Goal: Complete application form

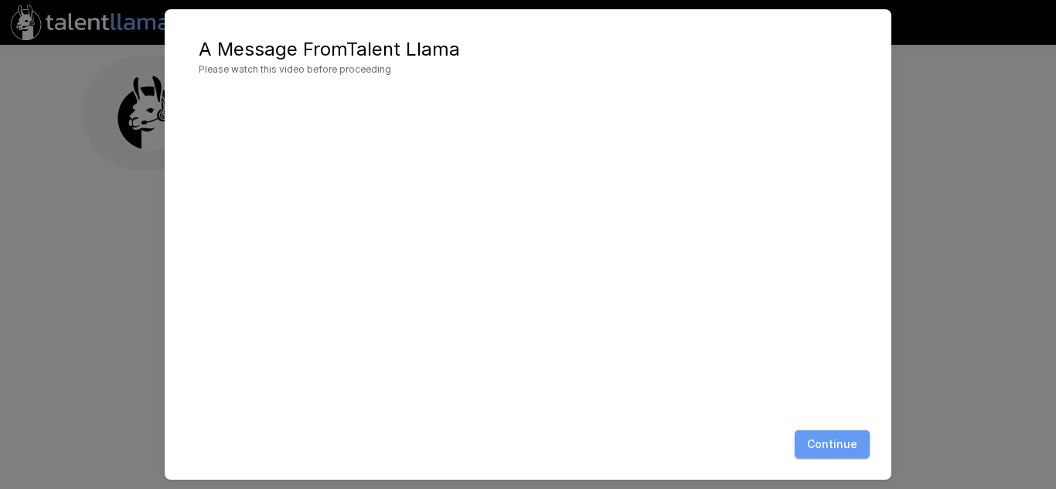
click at [856, 440] on button "Continue" at bounding box center [832, 445] width 75 height 29
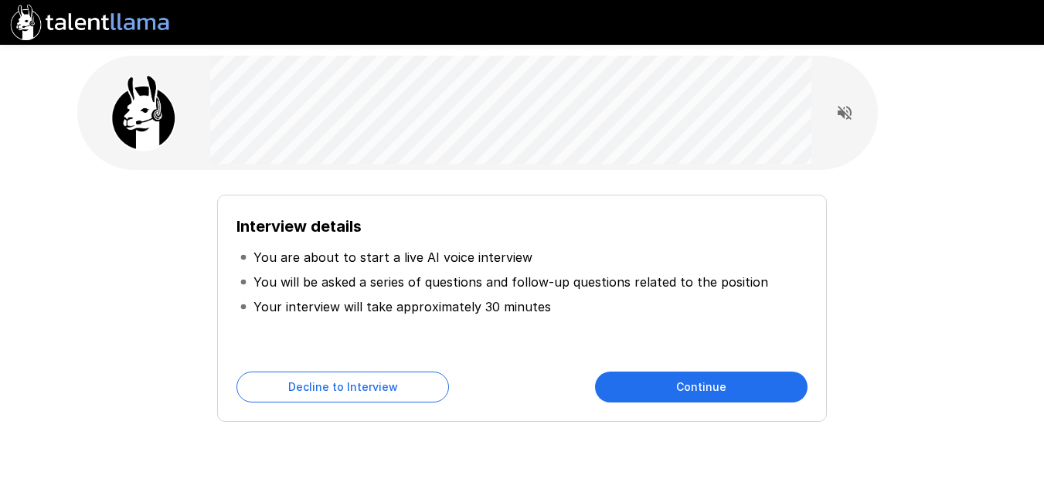
click at [720, 376] on button "Continue" at bounding box center [701, 387] width 213 height 31
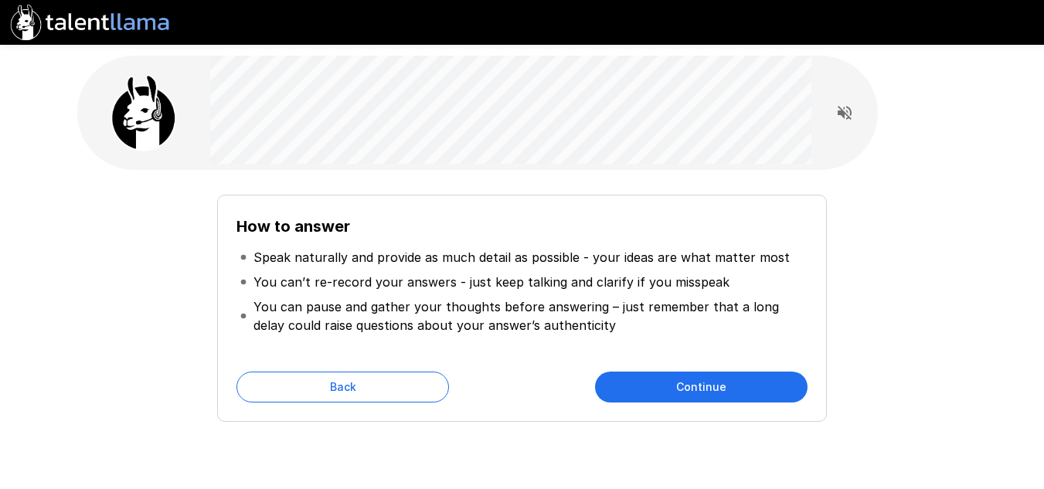
click at [715, 379] on button "Continue" at bounding box center [701, 387] width 213 height 31
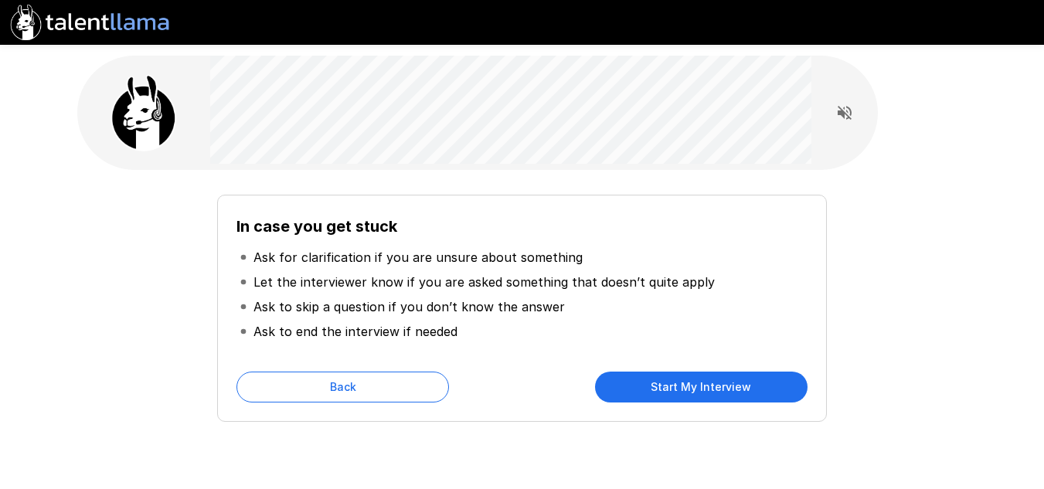
click at [707, 387] on button "Start My Interview" at bounding box center [701, 387] width 213 height 31
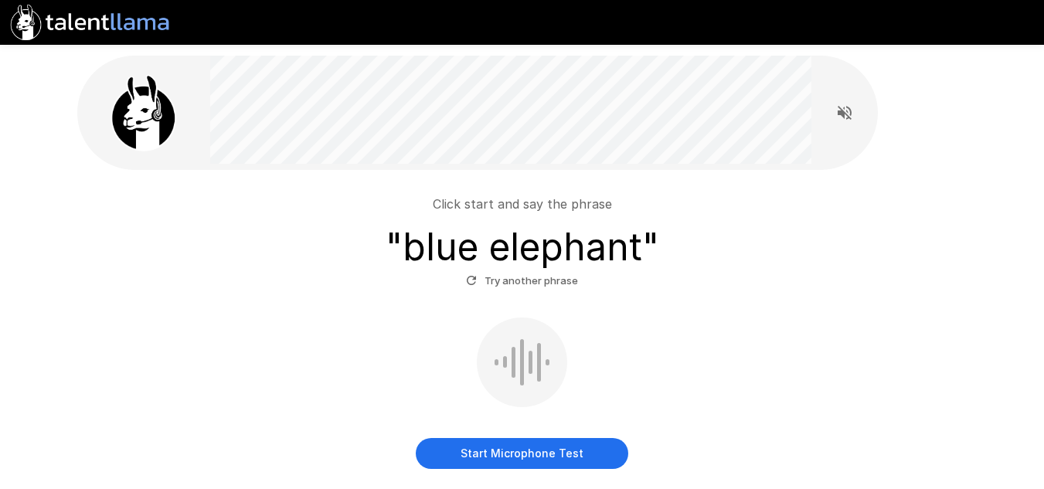
click at [525, 448] on button "Start Microphone Test" at bounding box center [522, 453] width 213 height 31
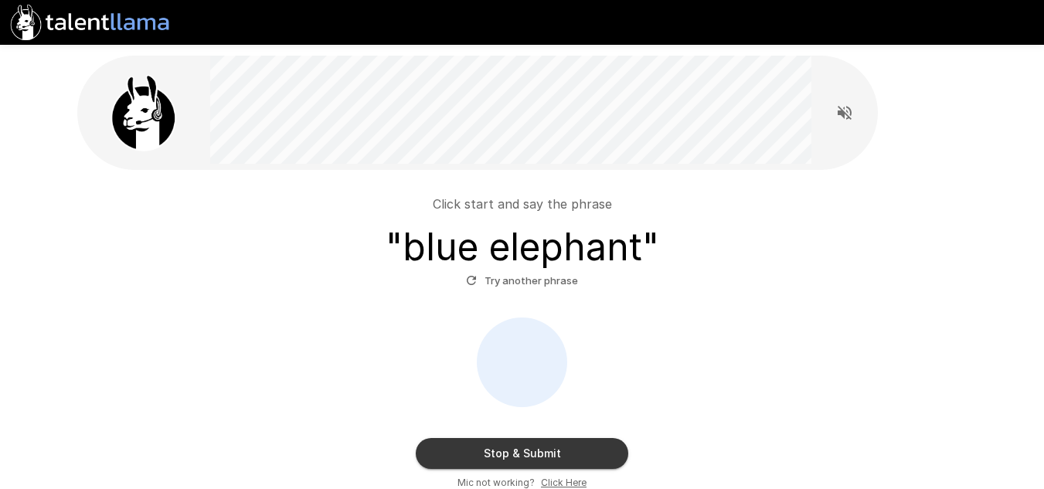
click at [543, 451] on button "Stop & Submit" at bounding box center [522, 453] width 213 height 31
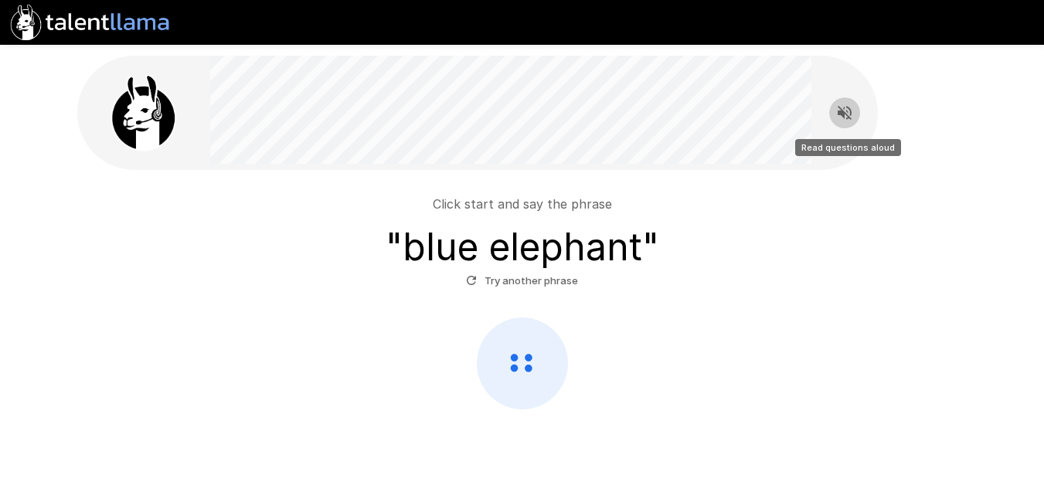
click at [842, 115] on icon "Read questions aloud" at bounding box center [845, 113] width 14 height 14
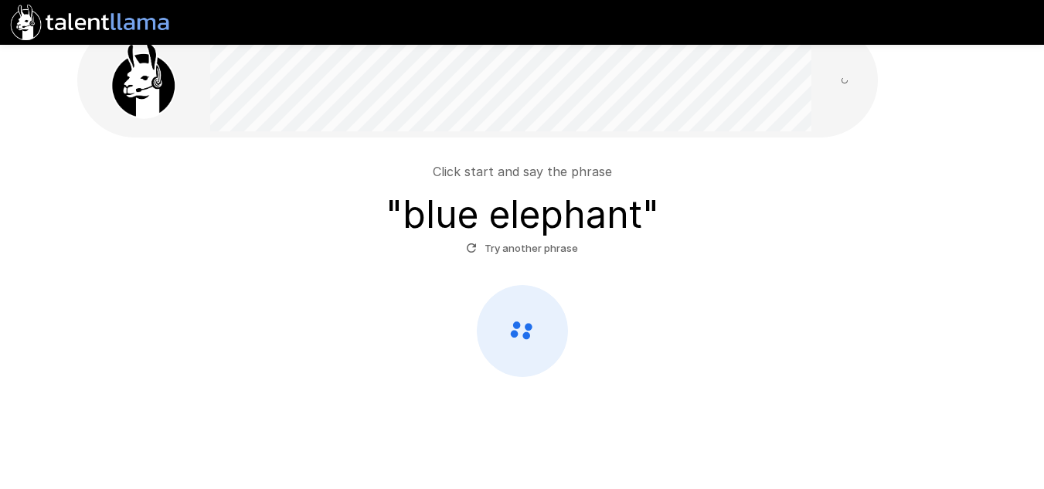
scroll to position [50, 0]
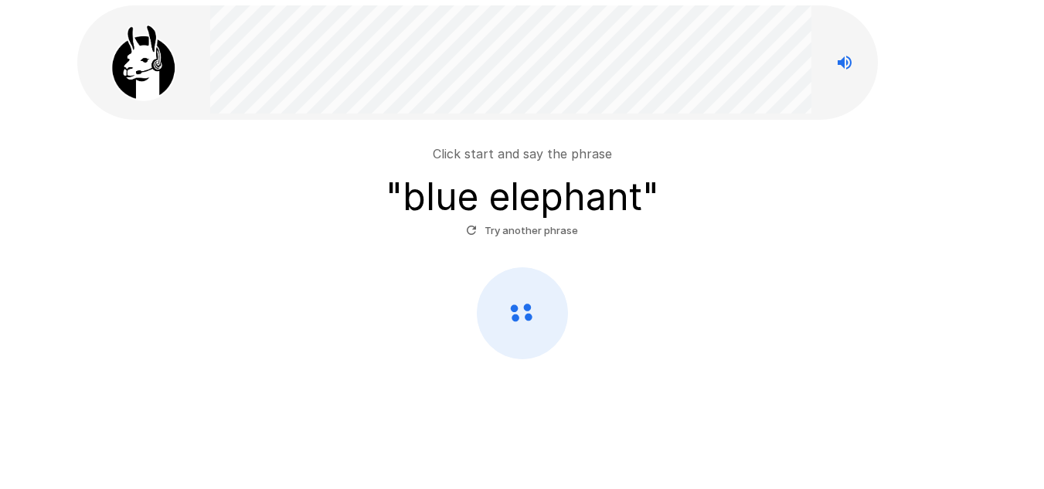
click at [789, 291] on div at bounding box center [522, 313] width 878 height 92
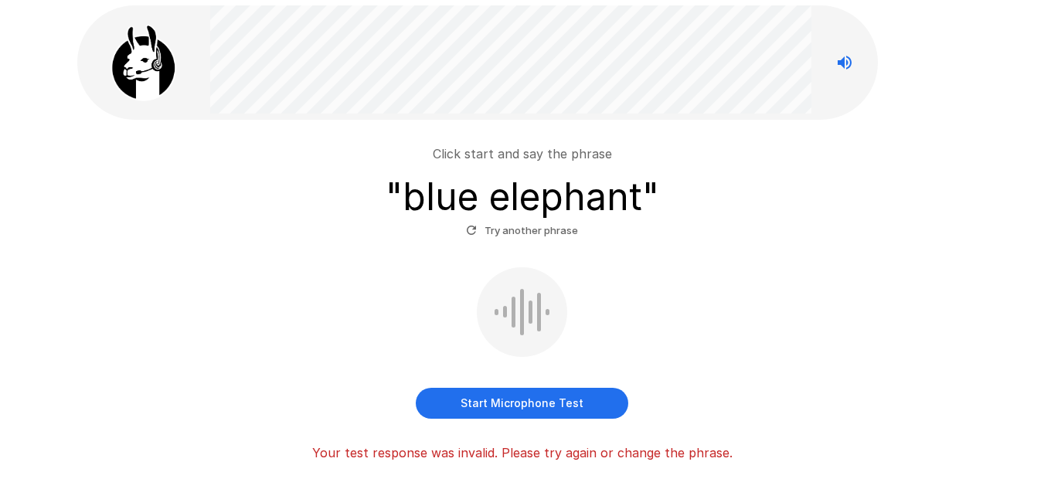
click at [547, 399] on button "Start Microphone Test" at bounding box center [522, 403] width 213 height 31
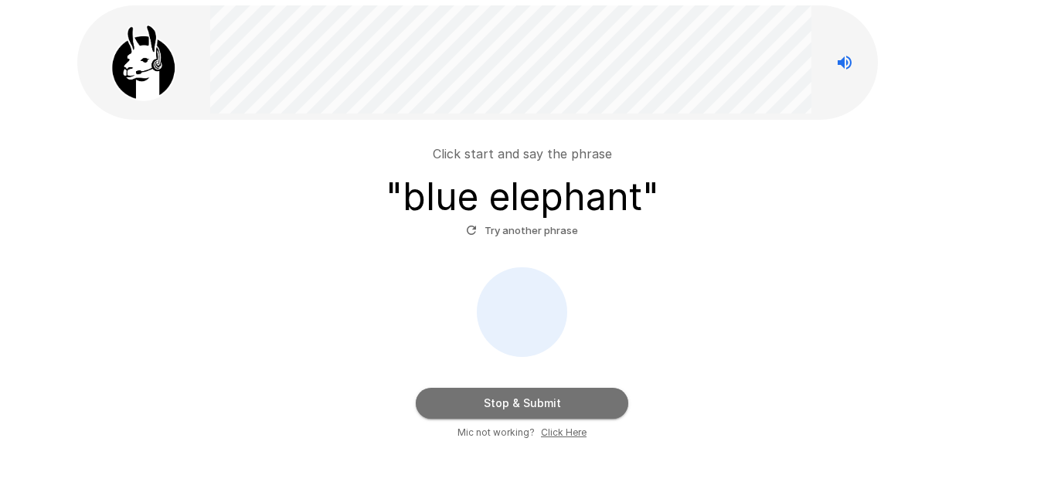
click at [529, 407] on button "Stop & Submit" at bounding box center [522, 403] width 213 height 31
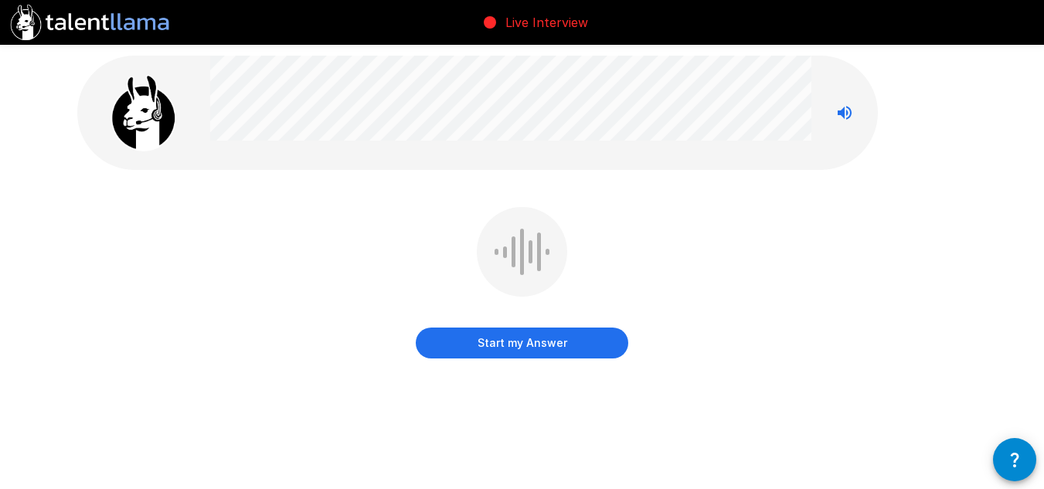
click at [514, 345] on button "Start my Answer" at bounding box center [522, 343] width 213 height 31
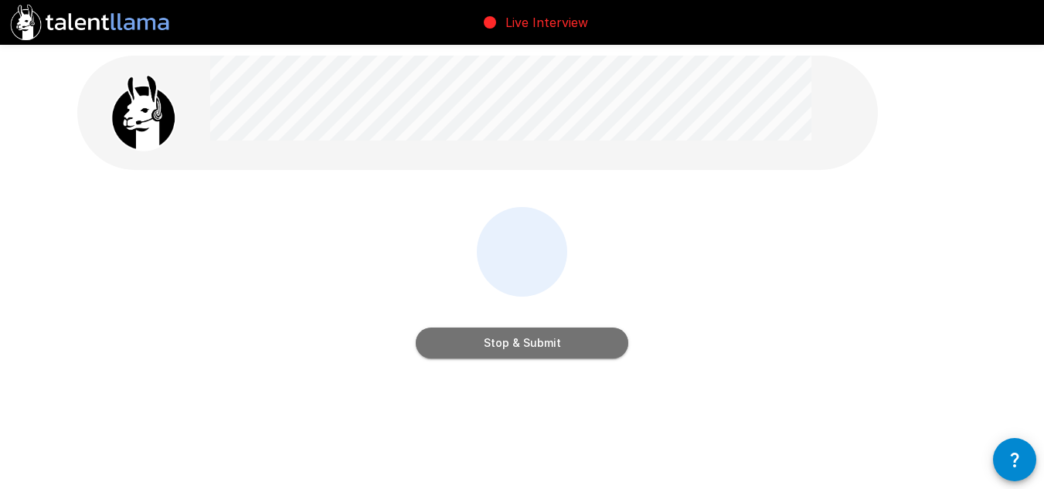
click at [514, 345] on button "Stop & Submit" at bounding box center [522, 343] width 213 height 31
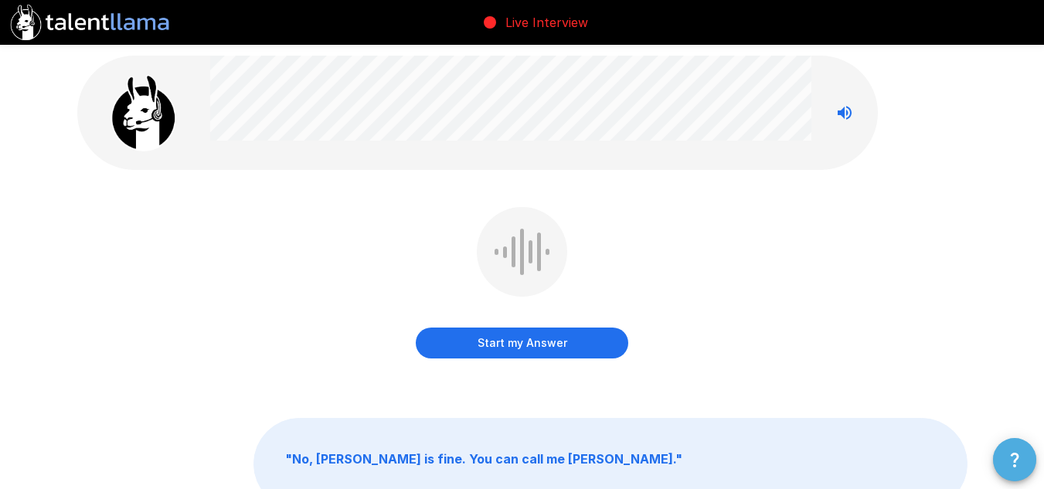
click at [1031, 460] on button "button" at bounding box center [1014, 459] width 43 height 43
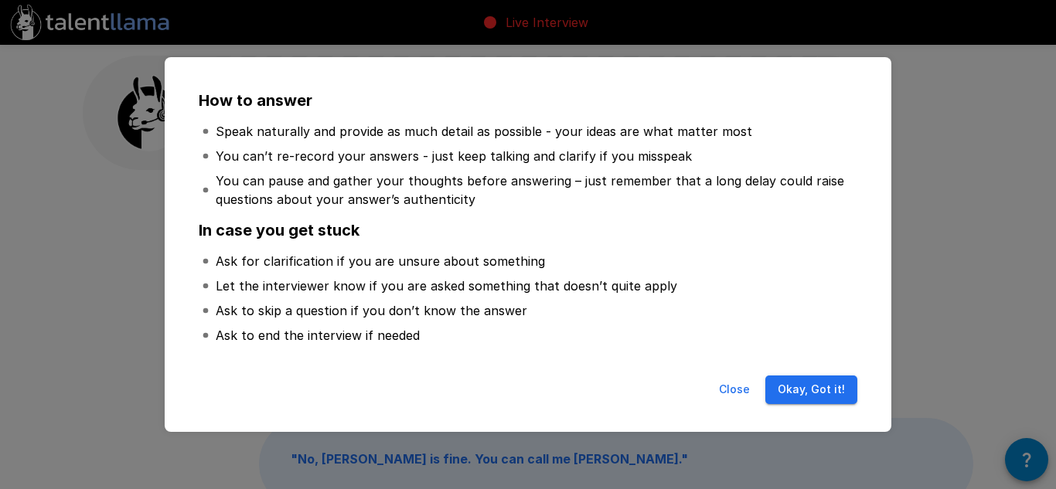
click at [792, 388] on button "Okay, Got it!" at bounding box center [811, 390] width 92 height 29
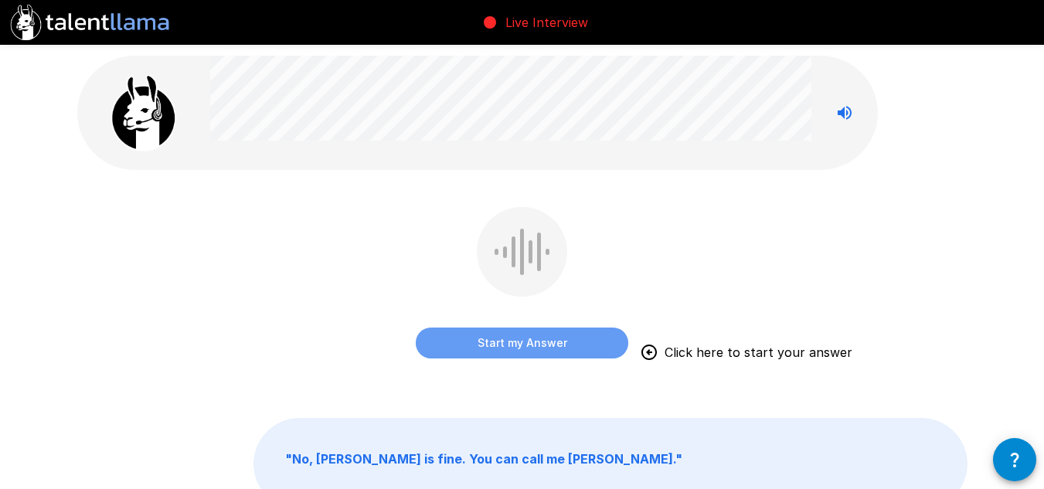
click at [490, 344] on button "Start my Answer" at bounding box center [522, 343] width 213 height 31
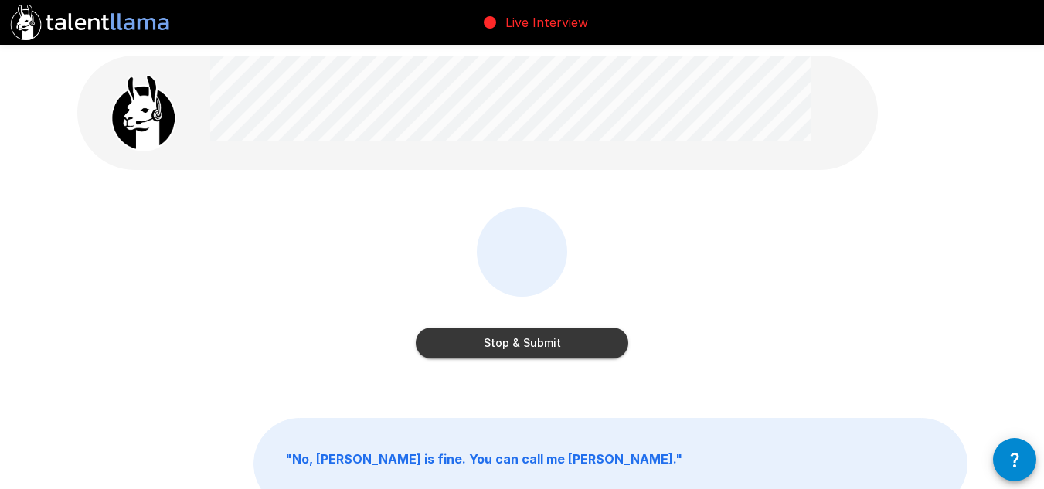
click at [489, 346] on button "Stop & Submit" at bounding box center [522, 343] width 213 height 31
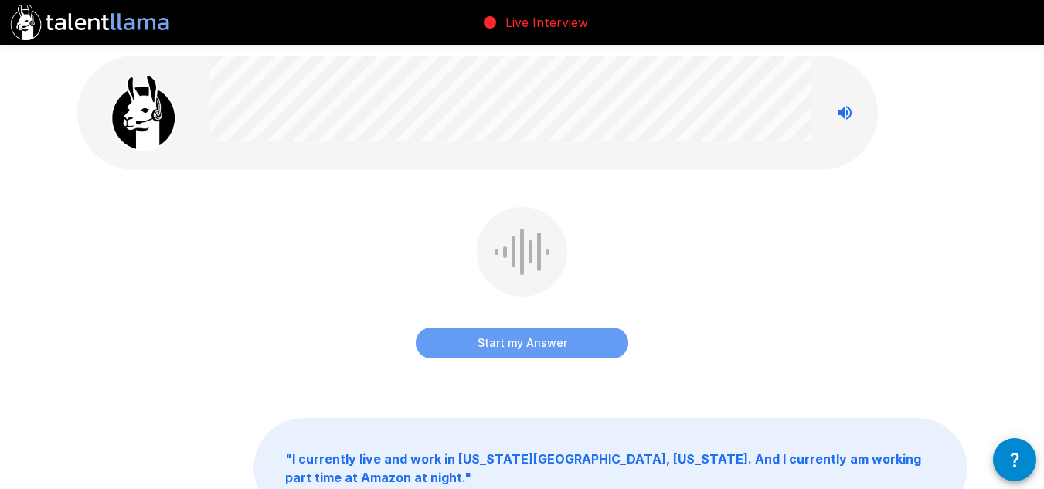
click at [539, 344] on button "Start my Answer" at bounding box center [522, 343] width 213 height 31
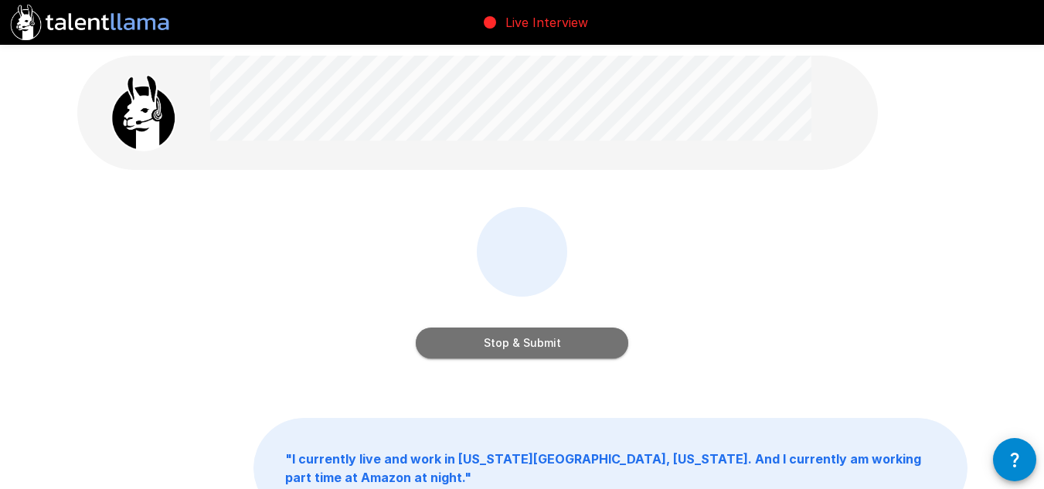
click at [533, 337] on button "Stop & Submit" at bounding box center [522, 343] width 213 height 31
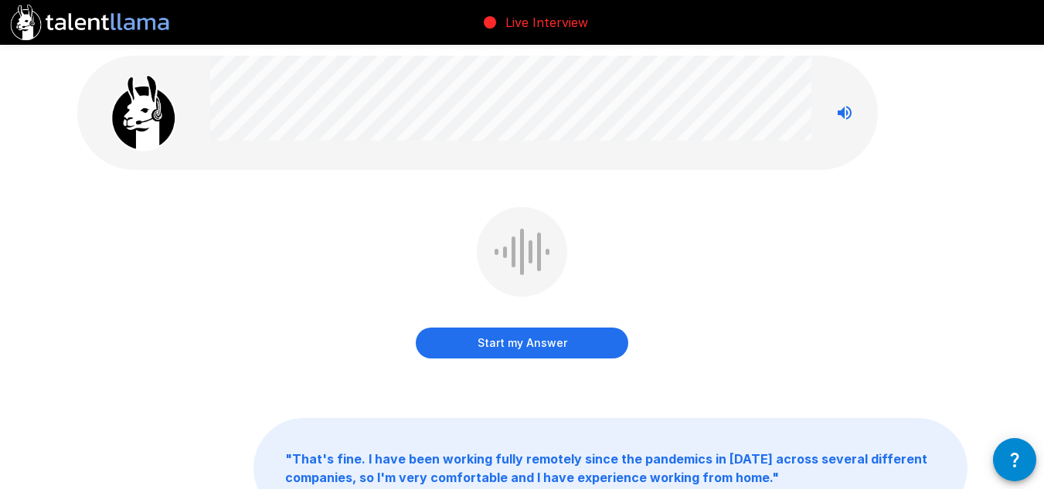
click at [520, 333] on button "Start my Answer" at bounding box center [522, 343] width 213 height 31
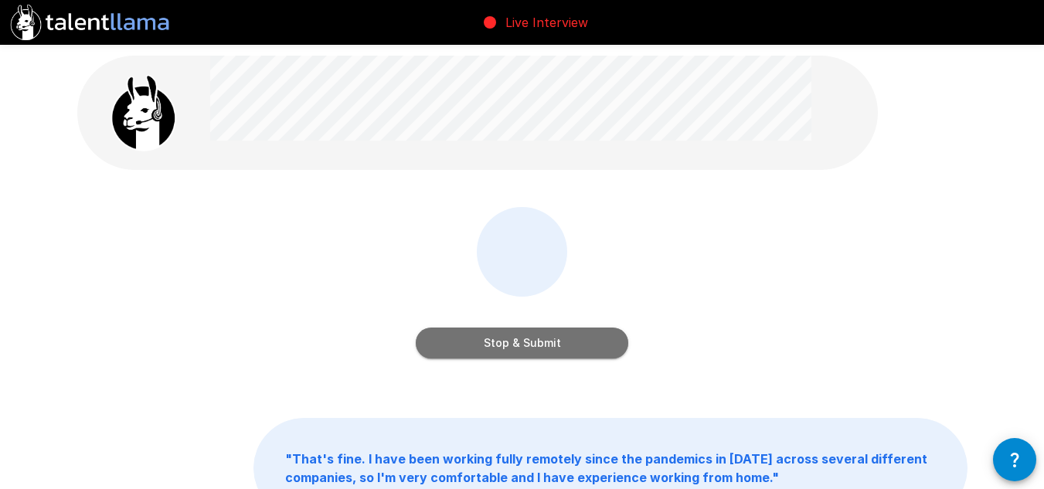
click at [557, 336] on button "Stop & Submit" at bounding box center [522, 343] width 213 height 31
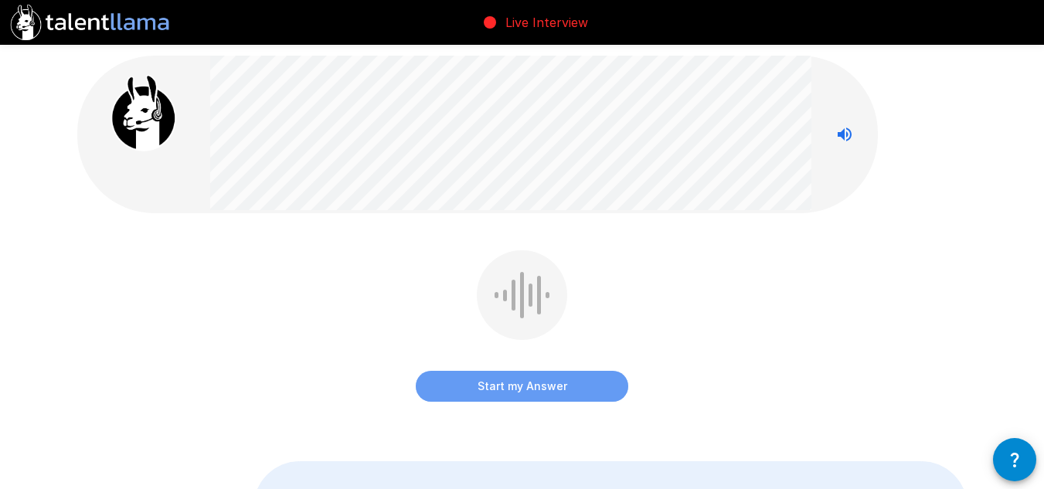
click at [511, 389] on button "Start my Answer" at bounding box center [522, 386] width 213 height 31
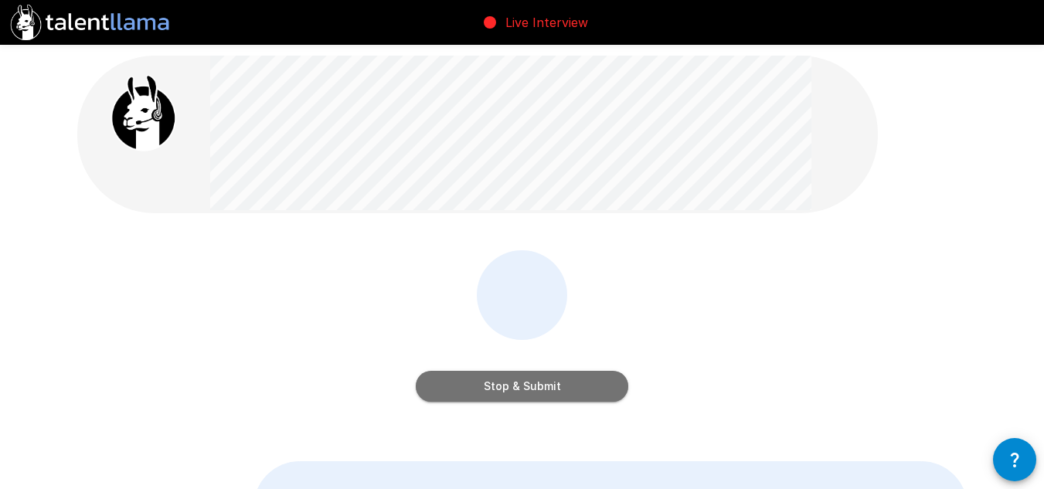
click at [512, 388] on button "Stop & Submit" at bounding box center [522, 386] width 213 height 31
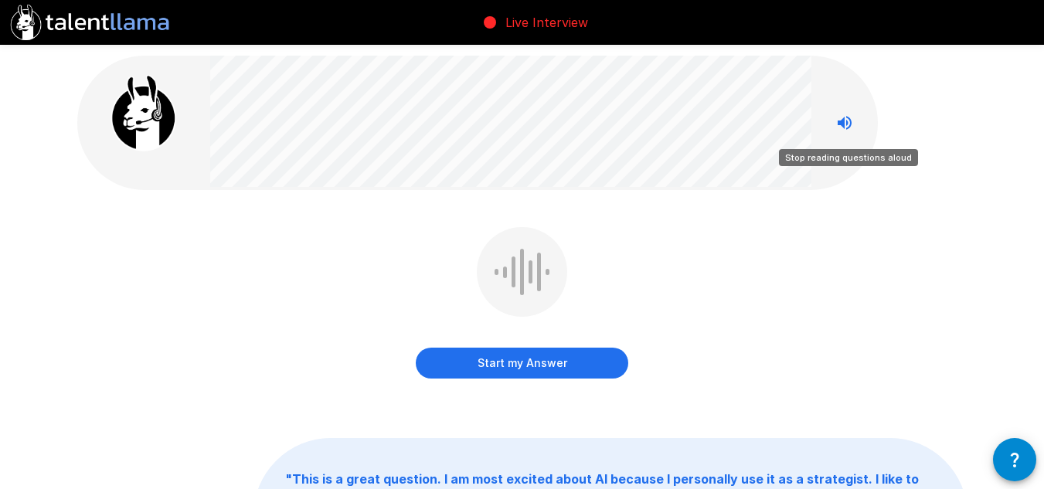
click at [839, 122] on icon "Stop reading questions aloud" at bounding box center [845, 123] width 14 height 14
click at [838, 124] on icon "Read questions aloud" at bounding box center [845, 123] width 19 height 19
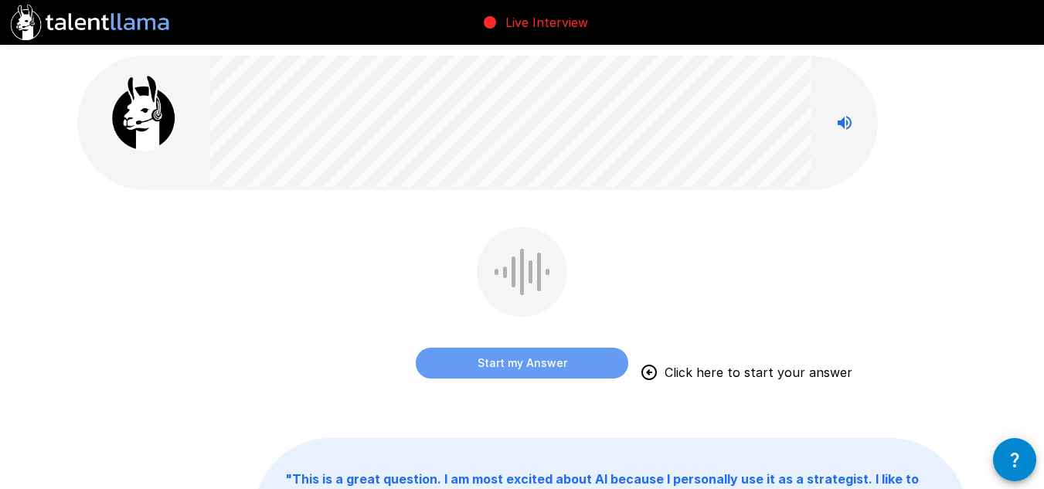
click at [492, 358] on button "Start my Answer" at bounding box center [522, 363] width 213 height 31
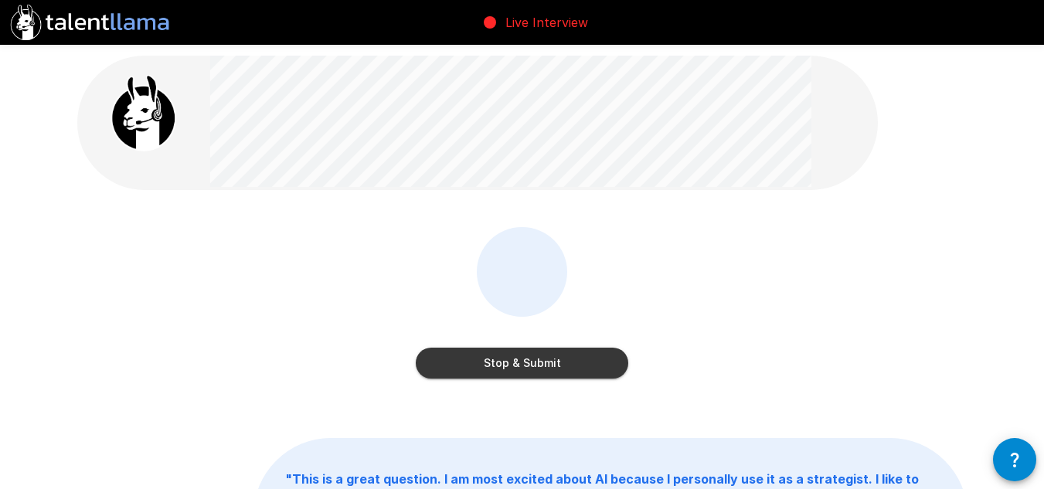
click at [564, 362] on button "Stop & Submit" at bounding box center [522, 363] width 213 height 31
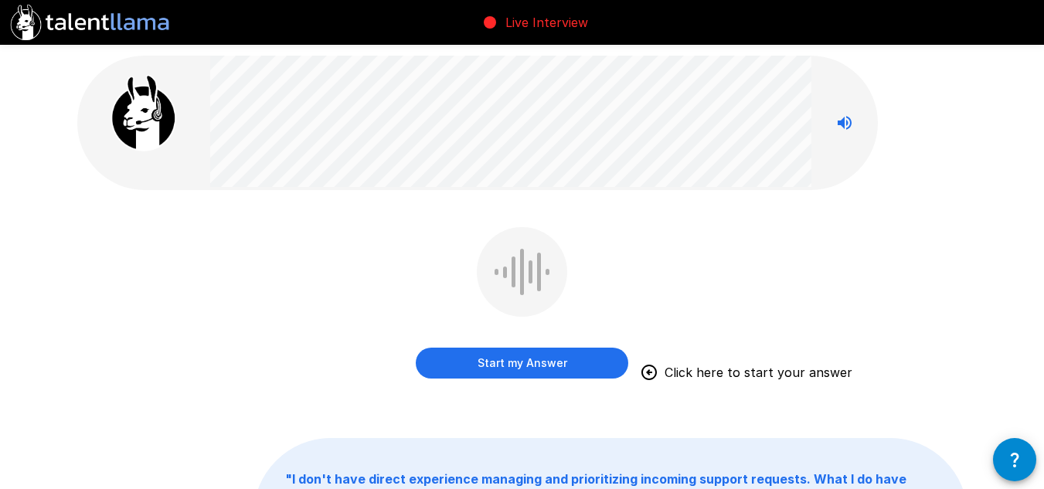
click at [483, 362] on button "Start my Answer" at bounding box center [522, 363] width 213 height 31
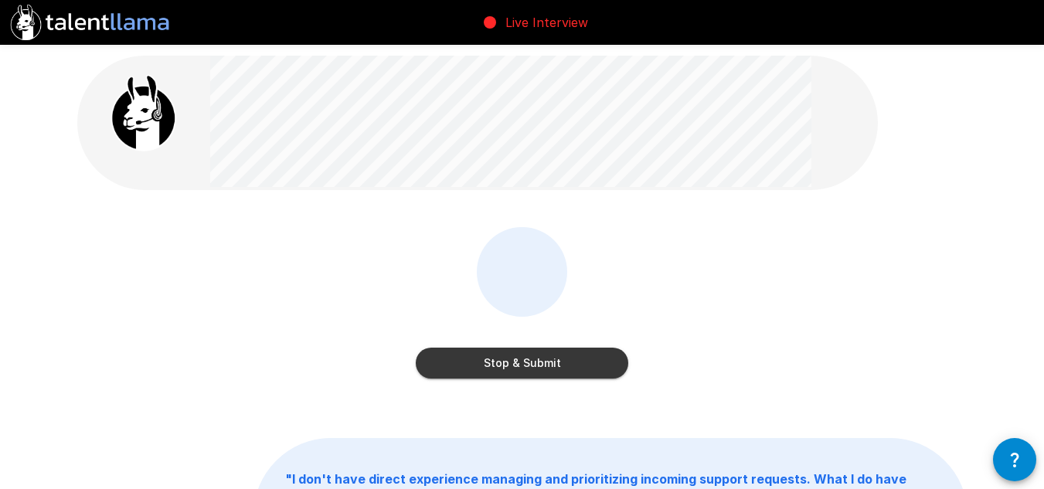
click at [484, 363] on button "Stop & Submit" at bounding box center [522, 363] width 213 height 31
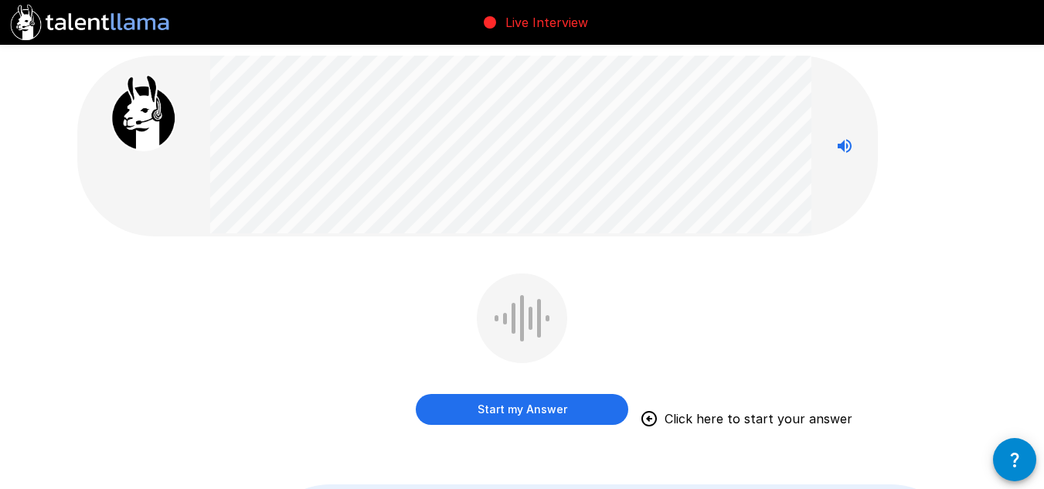
click at [478, 407] on button "Start my Answer" at bounding box center [522, 409] width 213 height 31
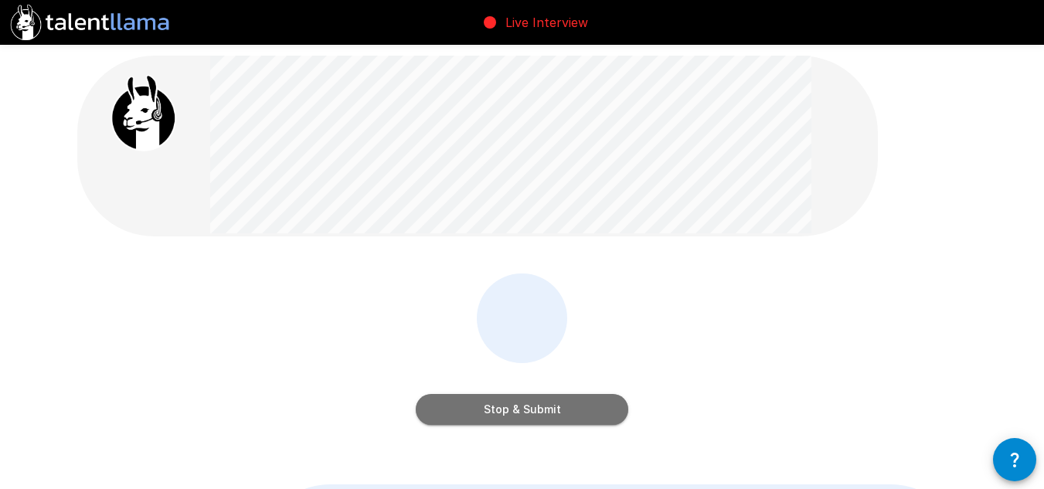
click at [552, 400] on button "Stop & Submit" at bounding box center [522, 409] width 213 height 31
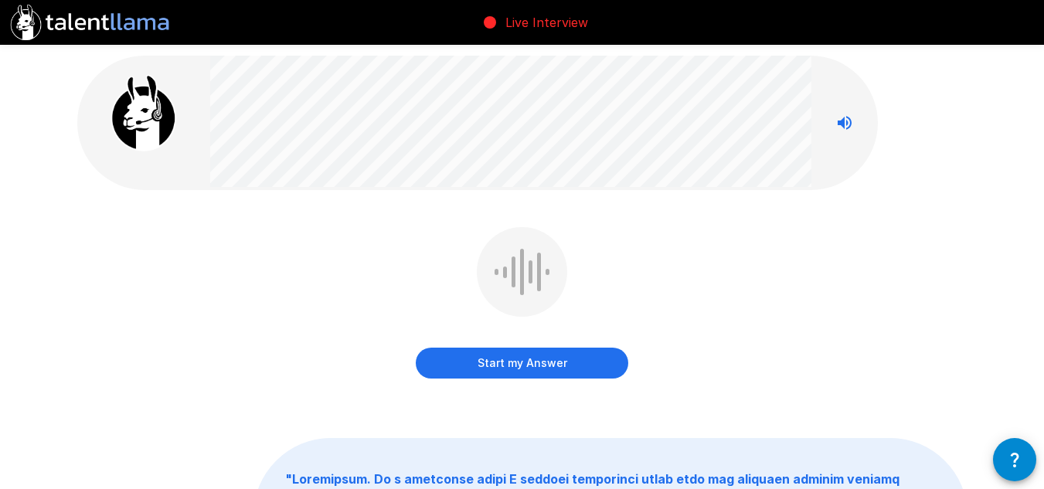
click at [445, 356] on button "Start my Answer" at bounding box center [522, 363] width 213 height 31
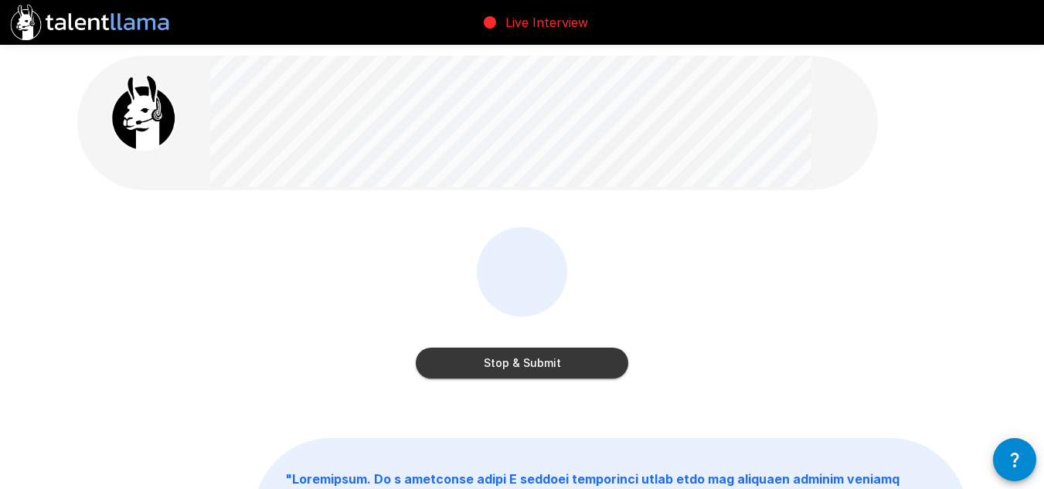
click at [560, 360] on button "Stop & Submit" at bounding box center [522, 363] width 213 height 31
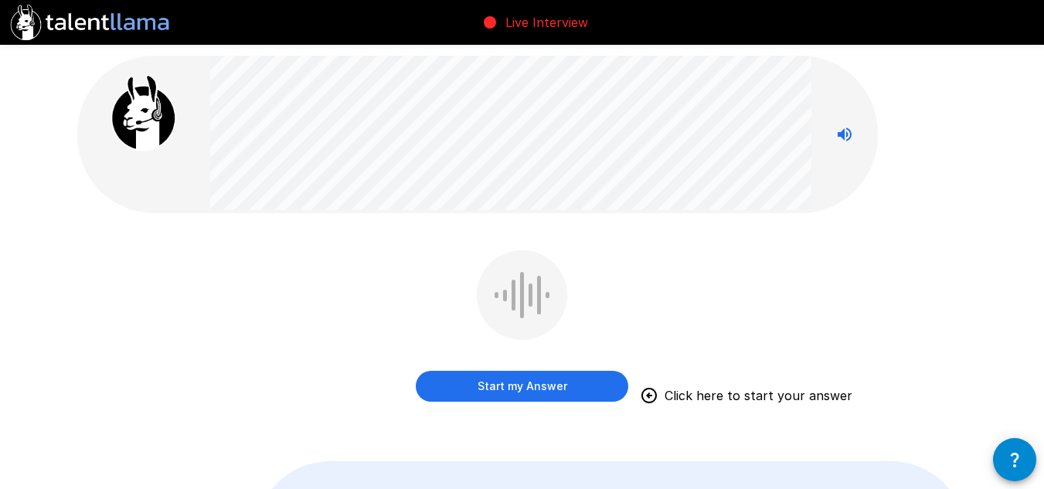
click at [462, 387] on button "Start my Answer" at bounding box center [522, 386] width 213 height 31
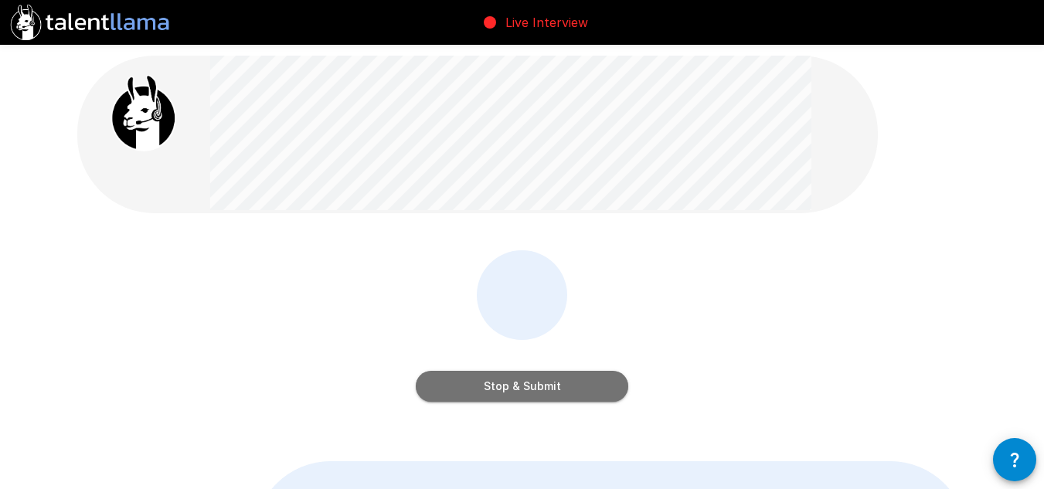
click at [496, 387] on button "Stop & Submit" at bounding box center [522, 386] width 213 height 31
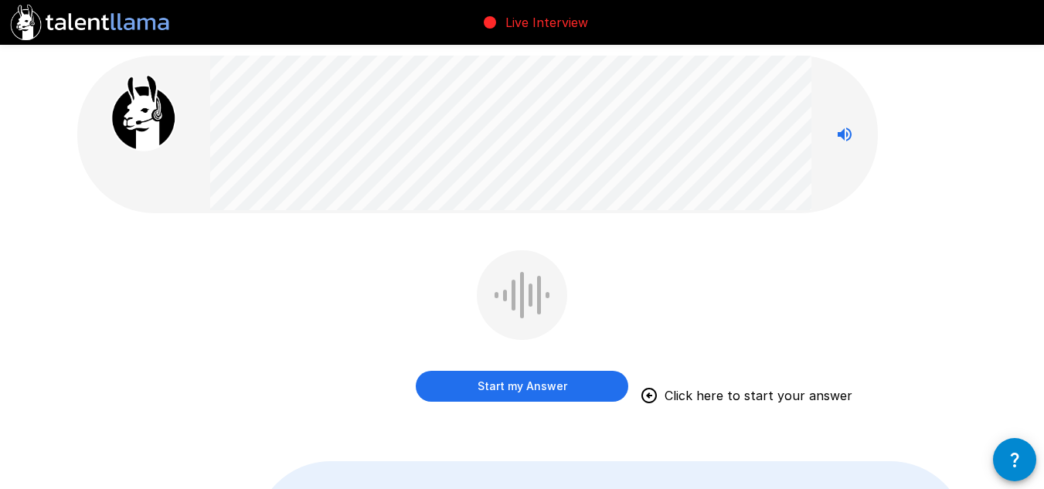
click at [499, 372] on button "Start my Answer" at bounding box center [522, 386] width 213 height 31
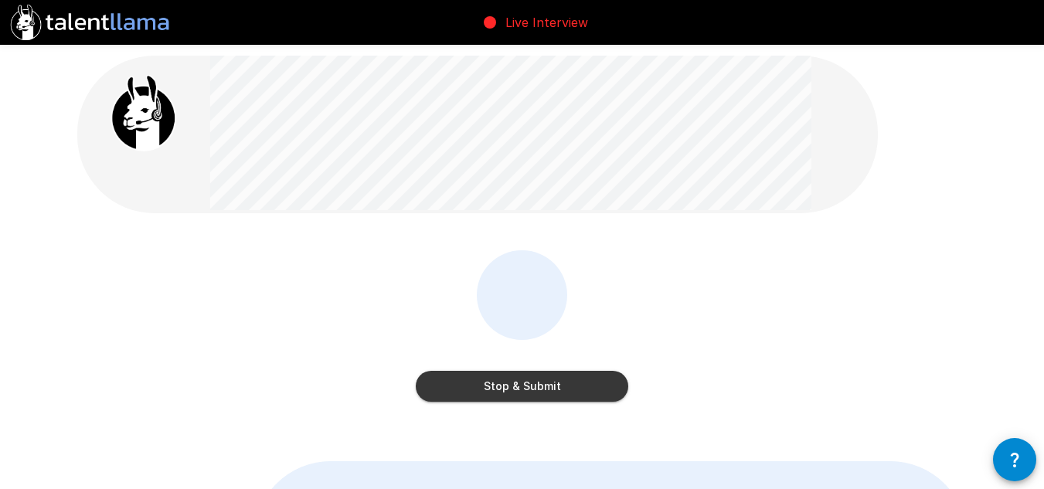
click at [530, 384] on button "Stop & Submit" at bounding box center [522, 386] width 213 height 31
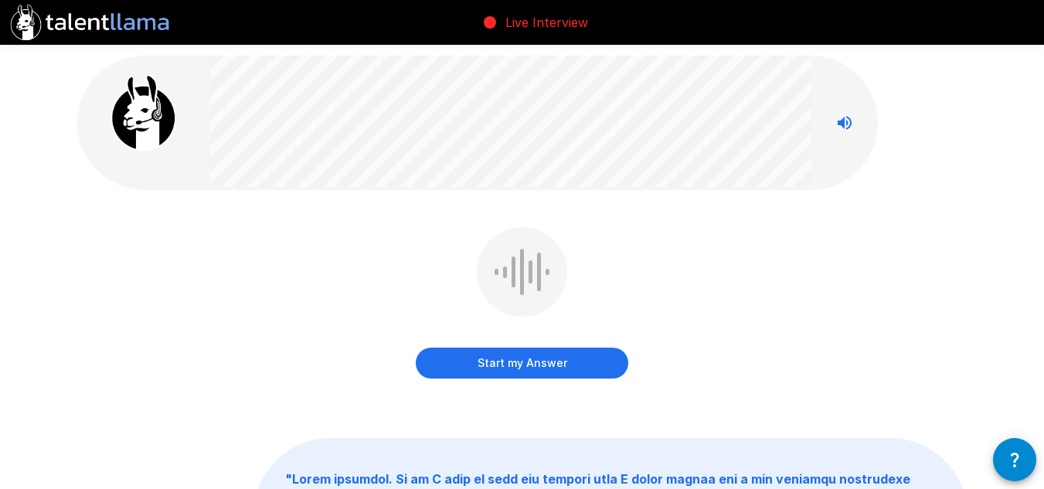
click at [608, 353] on button "Start my Answer" at bounding box center [522, 363] width 213 height 31
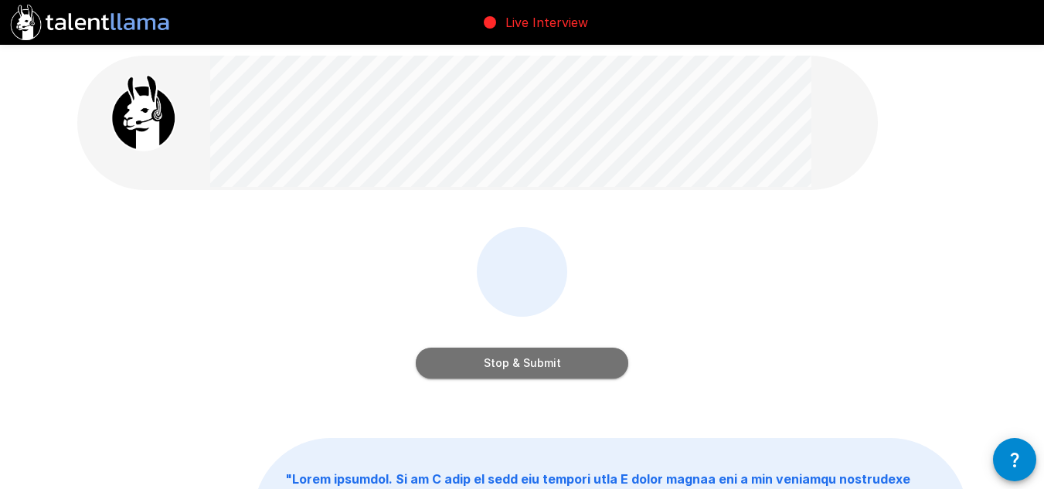
click at [479, 366] on button "Stop & Submit" at bounding box center [522, 363] width 213 height 31
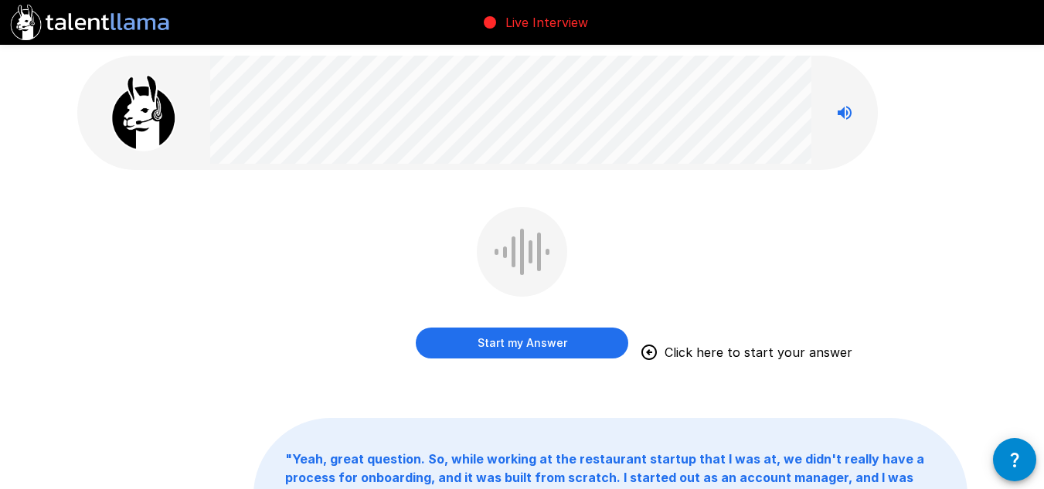
click at [553, 348] on button "Start my Answer" at bounding box center [522, 343] width 213 height 31
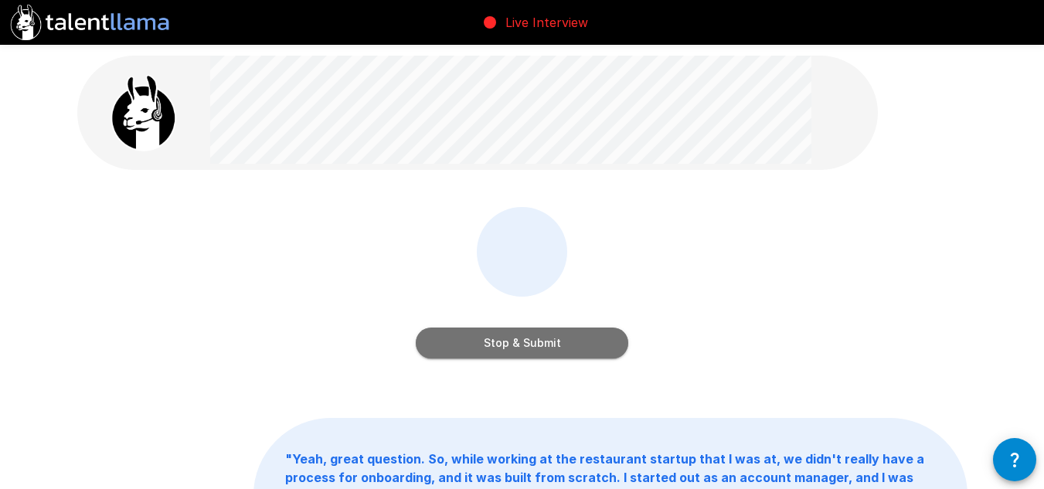
click at [553, 348] on button "Stop & Submit" at bounding box center [522, 343] width 213 height 31
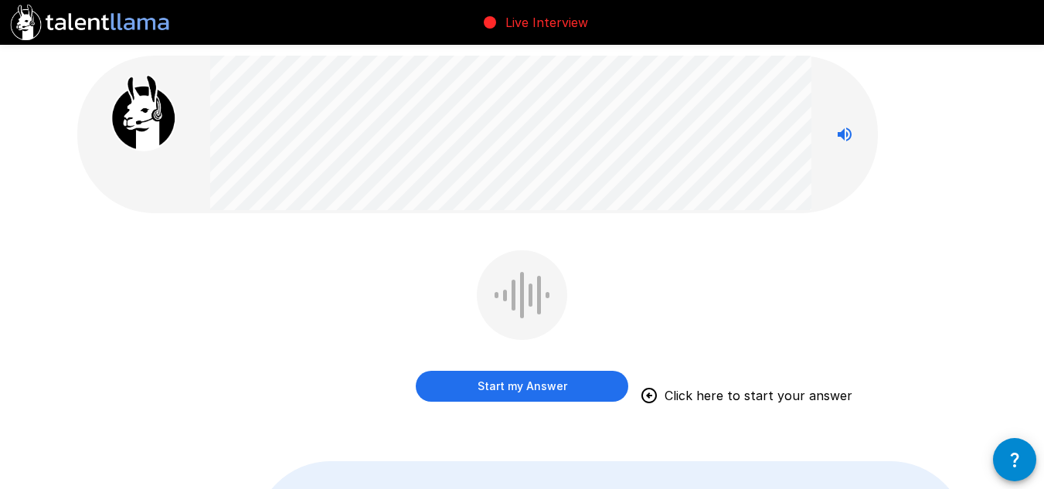
click at [477, 377] on button "Start my Answer" at bounding box center [522, 386] width 213 height 31
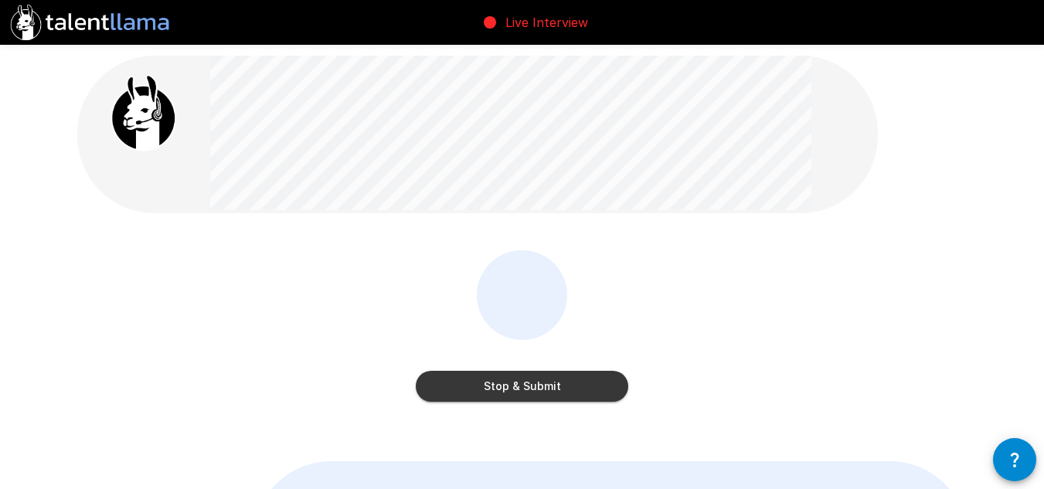
click at [598, 387] on button "Stop & Submit" at bounding box center [522, 386] width 213 height 31
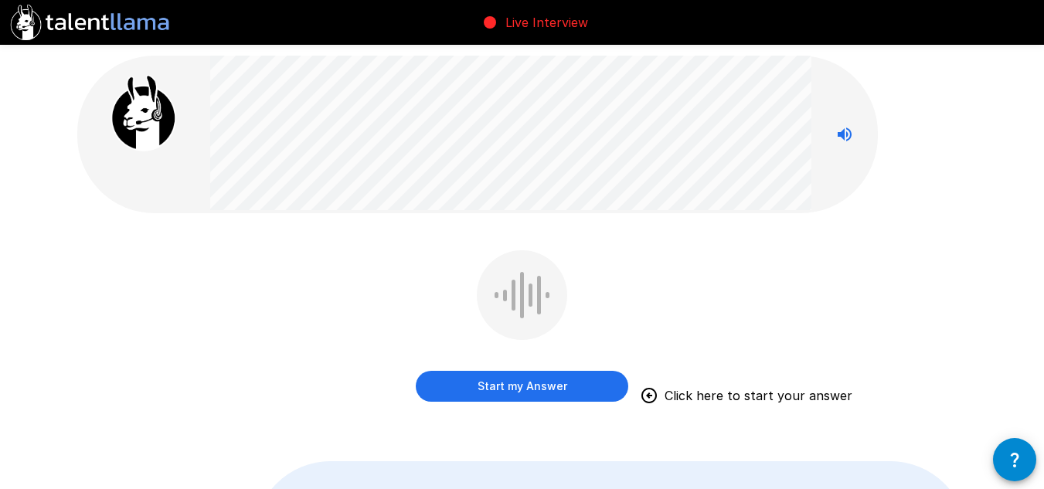
click at [472, 385] on button "Start my Answer" at bounding box center [522, 386] width 213 height 31
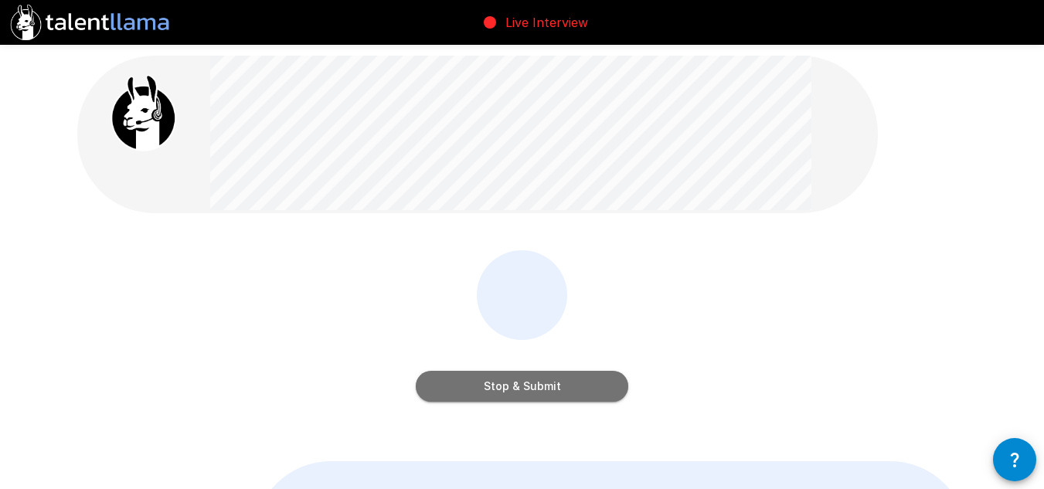
click at [584, 386] on button "Stop & Submit" at bounding box center [522, 386] width 213 height 31
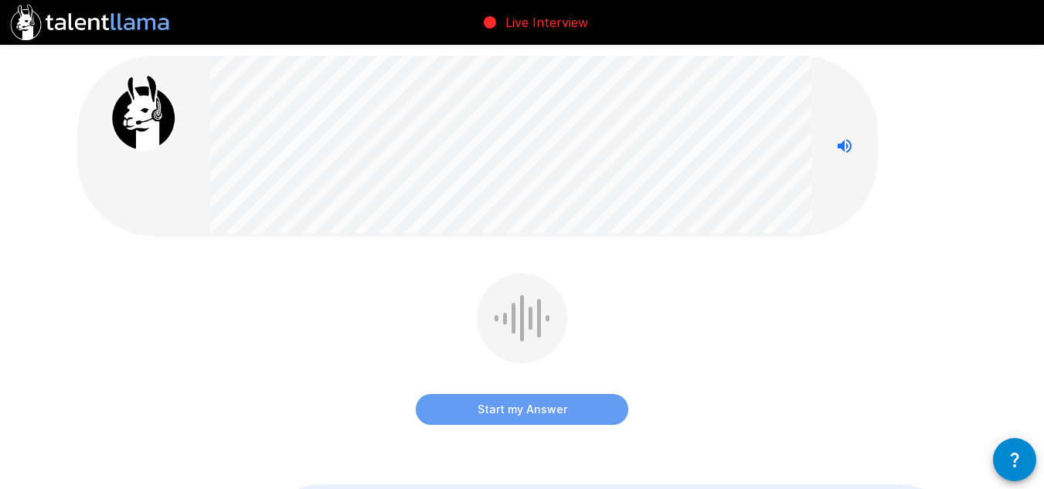
click at [503, 402] on button "Start my Answer" at bounding box center [522, 409] width 213 height 31
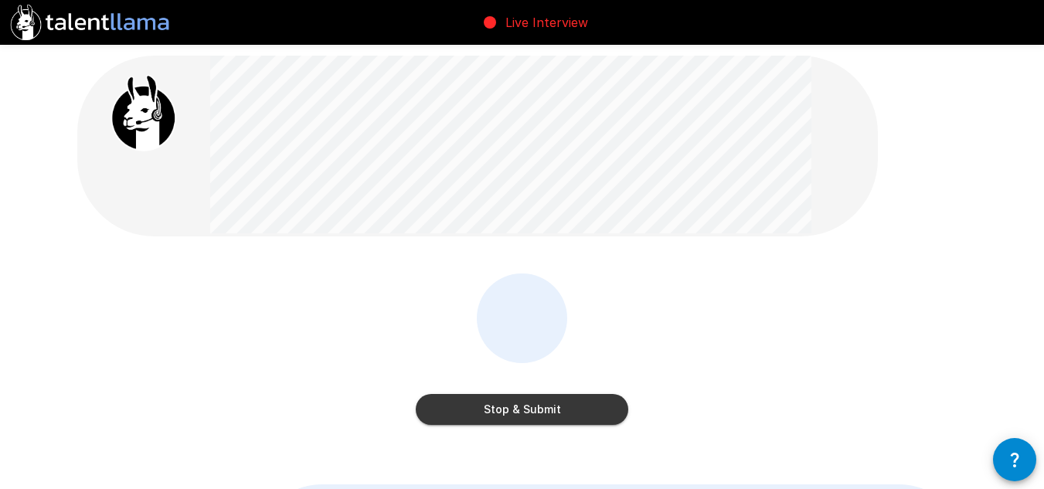
click at [476, 419] on button "Stop & Submit" at bounding box center [522, 409] width 213 height 31
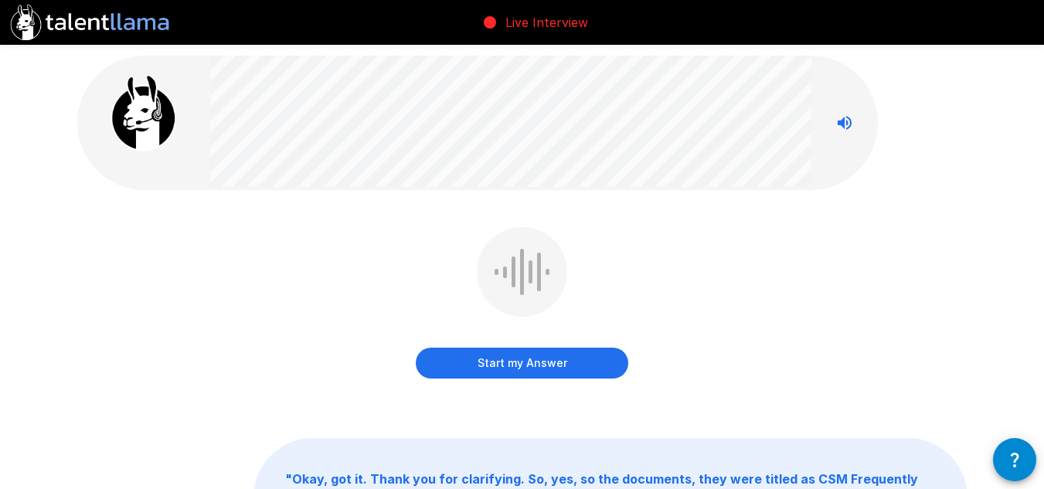
click at [468, 355] on button "Start my Answer" at bounding box center [522, 363] width 213 height 31
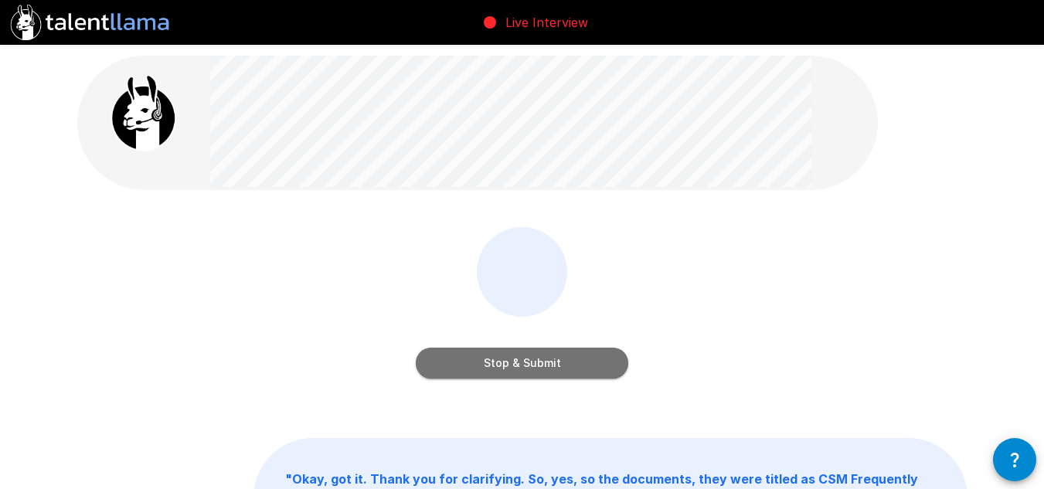
click at [509, 366] on button "Stop & Submit" at bounding box center [522, 363] width 213 height 31
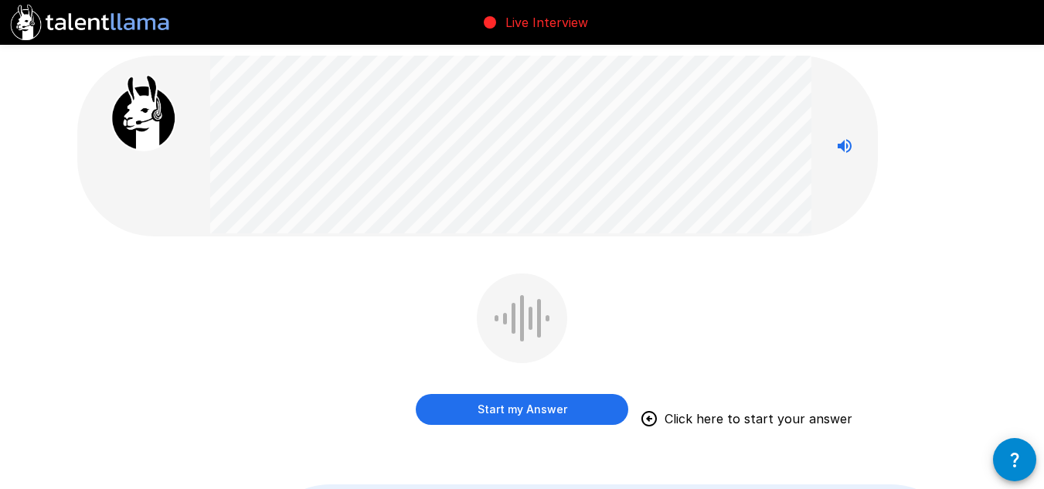
click at [509, 404] on button "Start my Answer" at bounding box center [522, 409] width 213 height 31
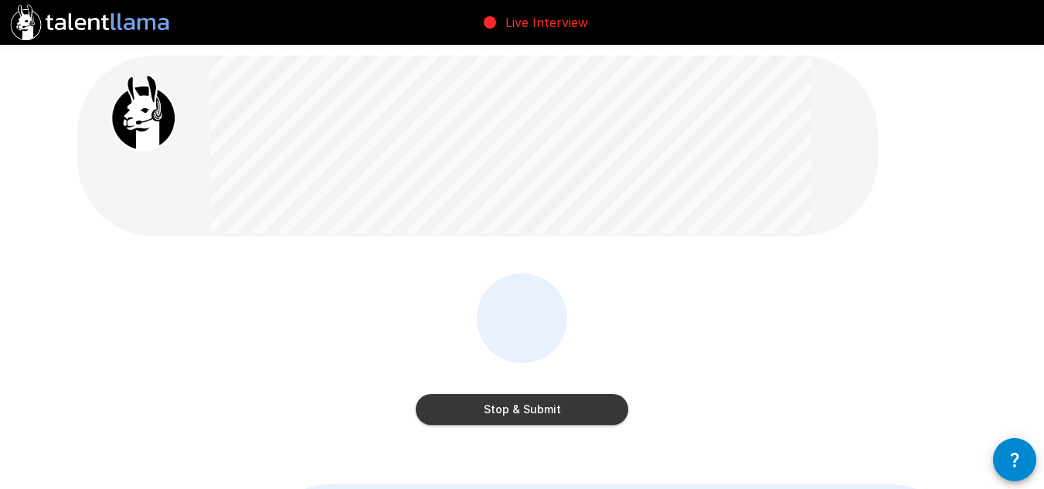
click at [523, 410] on button "Stop & Submit" at bounding box center [522, 409] width 213 height 31
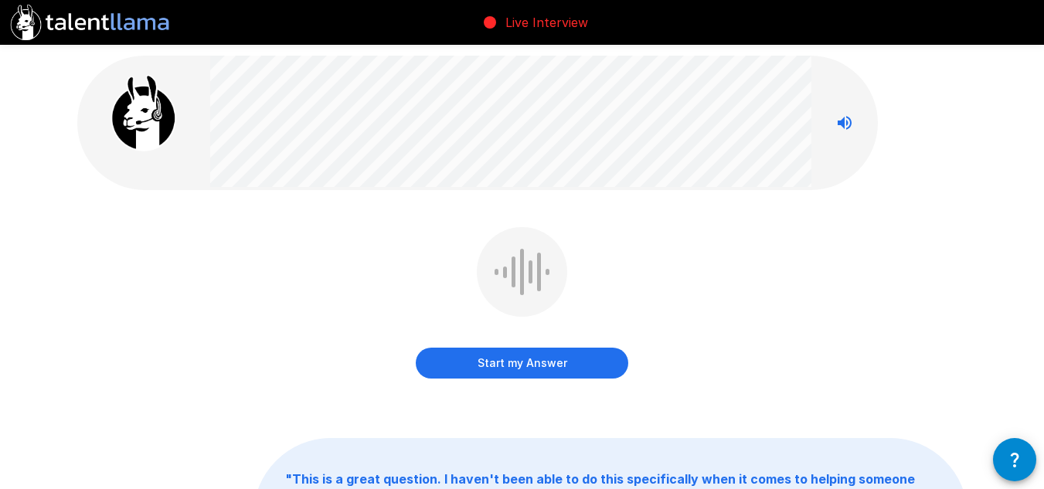
click at [537, 364] on button "Start my Answer" at bounding box center [522, 363] width 213 height 31
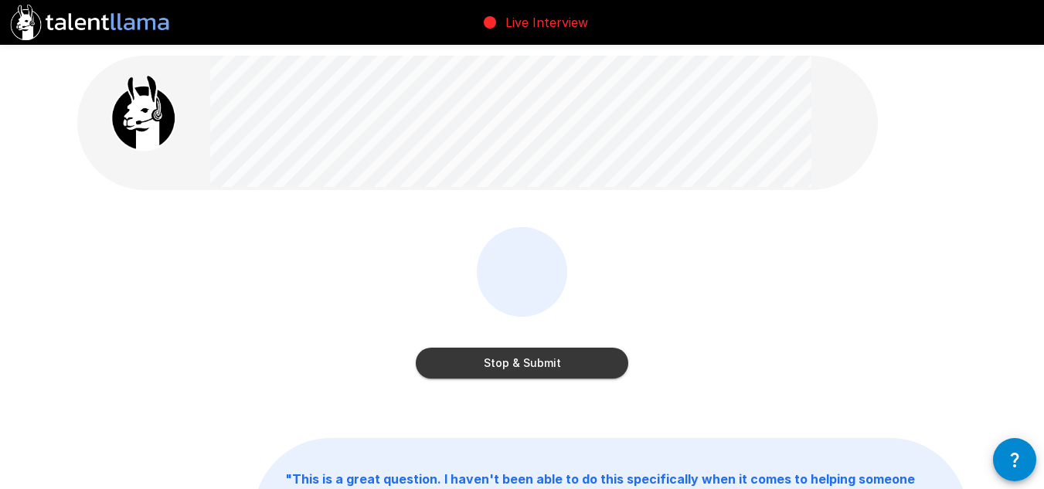
click at [498, 372] on button "Stop & Submit" at bounding box center [522, 363] width 213 height 31
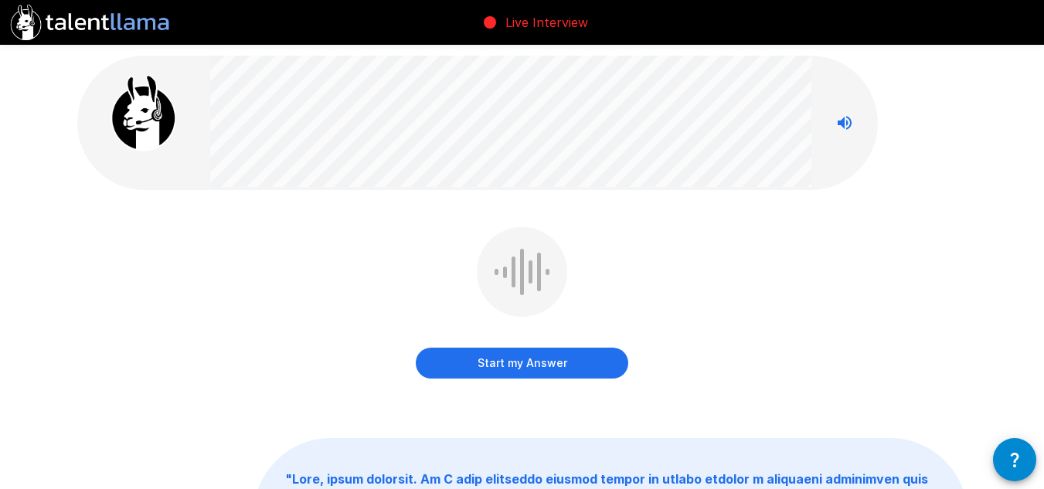
click at [516, 362] on button "Start my Answer" at bounding box center [522, 363] width 213 height 31
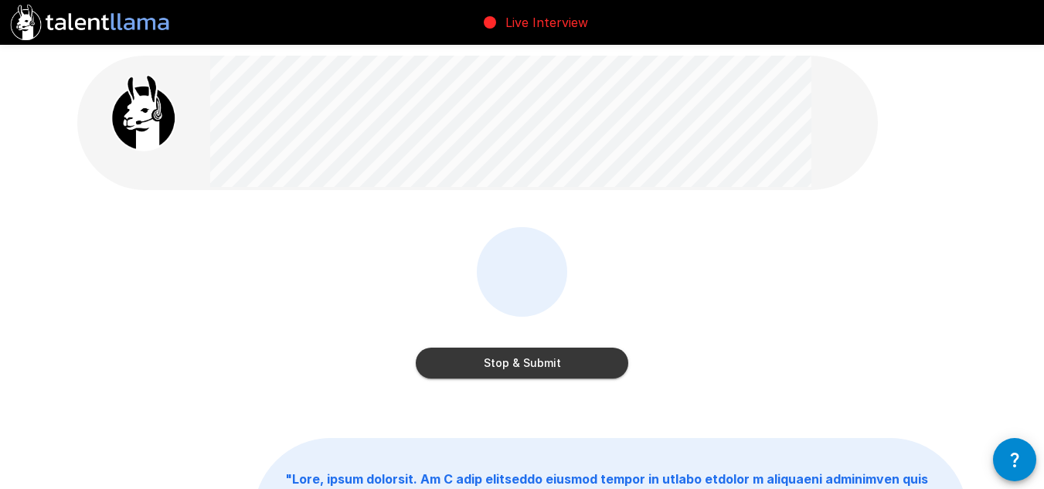
click at [550, 366] on button "Stop & Submit" at bounding box center [522, 363] width 213 height 31
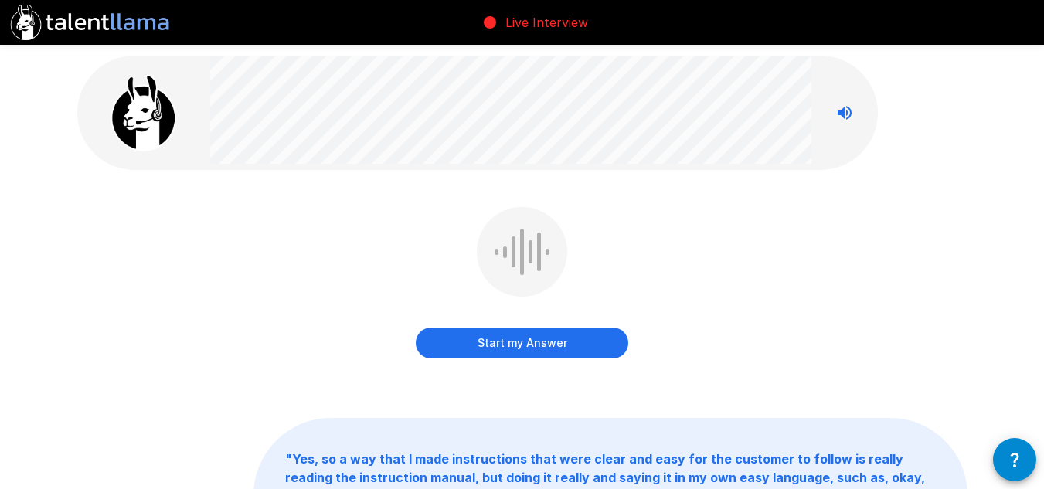
click at [475, 340] on button "Start my Answer" at bounding box center [522, 343] width 213 height 31
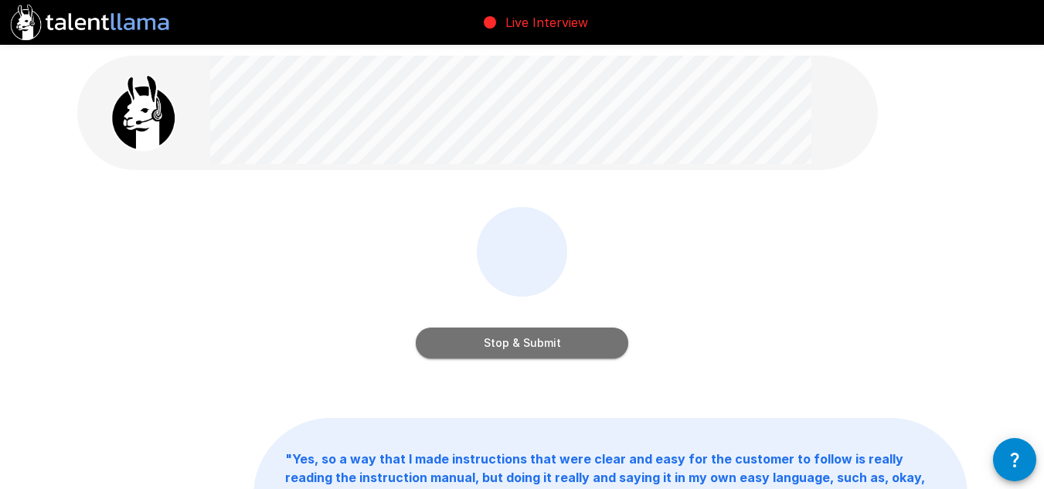
click at [519, 339] on button "Stop & Submit" at bounding box center [522, 343] width 213 height 31
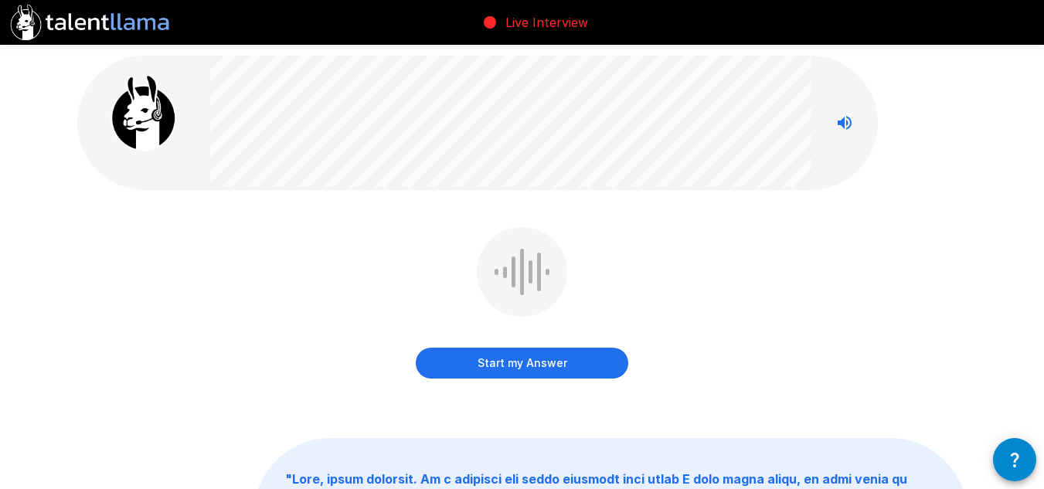
click at [524, 370] on button "Start my Answer" at bounding box center [522, 363] width 213 height 31
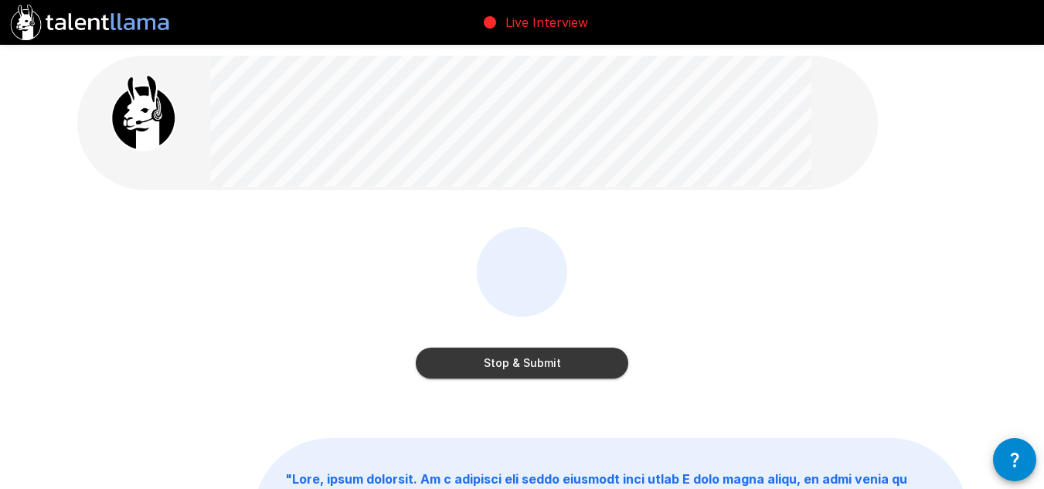
click at [549, 368] on button "Stop & Submit" at bounding box center [522, 363] width 213 height 31
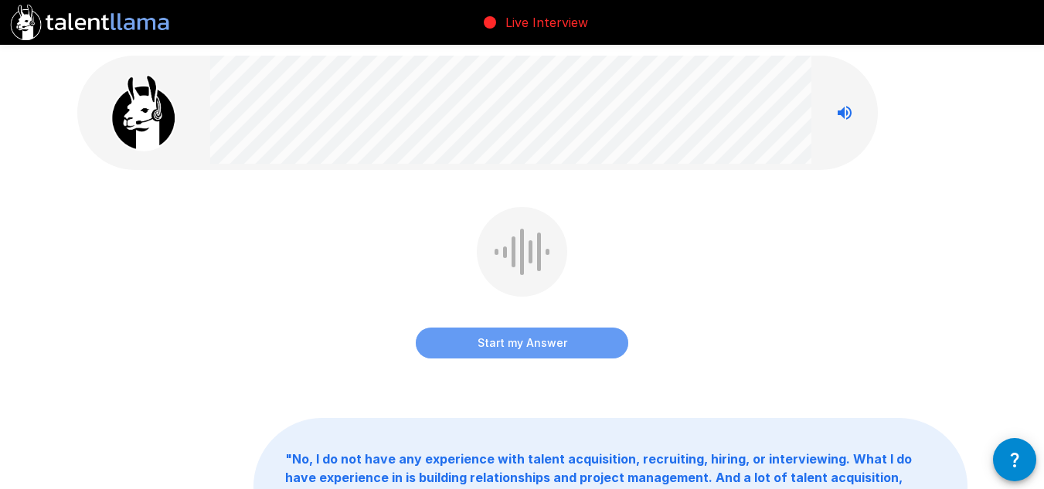
click at [536, 343] on button "Start my Answer" at bounding box center [522, 343] width 213 height 31
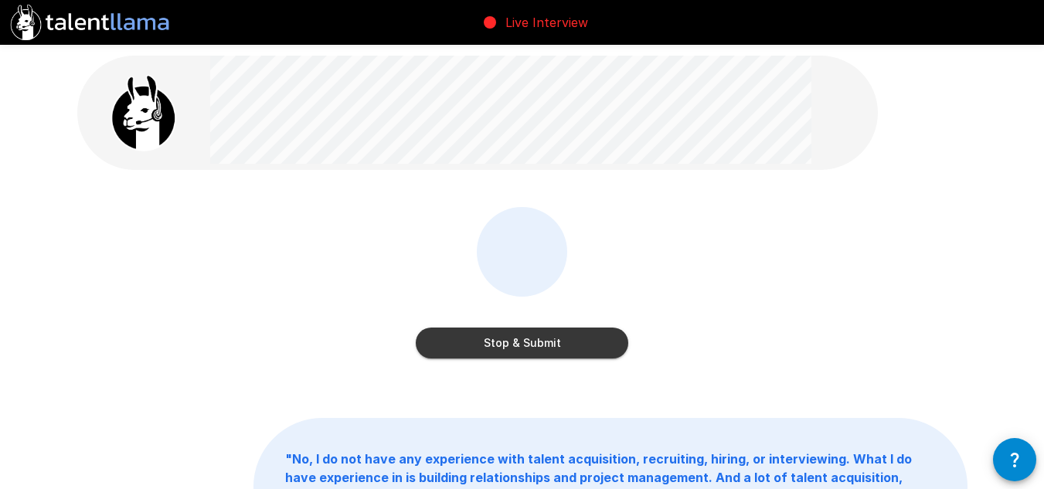
click at [608, 349] on button "Stop & Submit" at bounding box center [522, 343] width 213 height 31
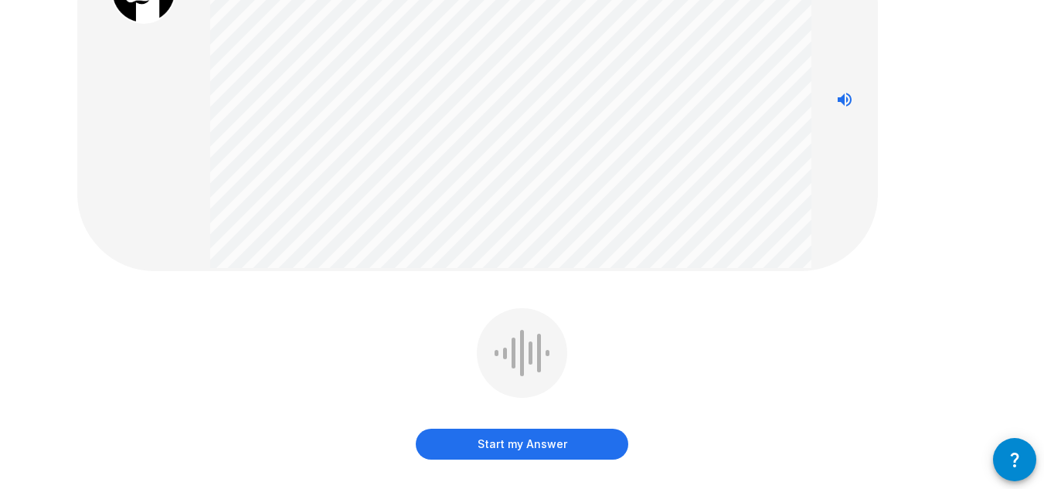
scroll to position [155, 0]
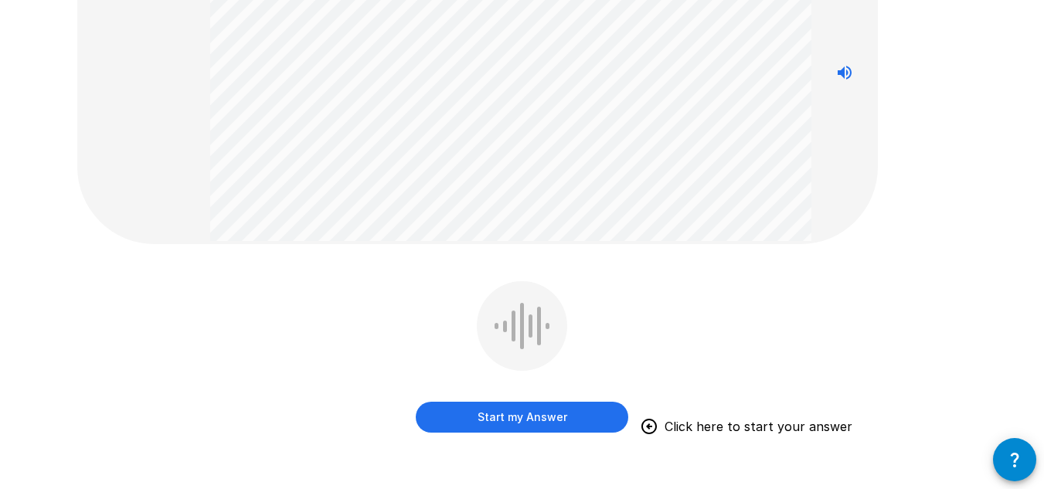
click at [512, 414] on button "Start my Answer" at bounding box center [522, 417] width 213 height 31
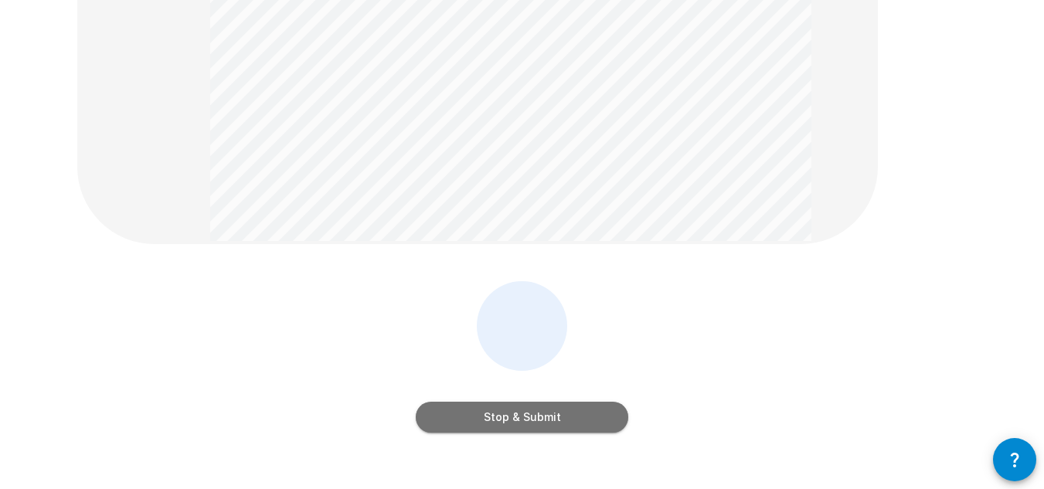
click at [538, 416] on button "Stop & Submit" at bounding box center [522, 417] width 213 height 31
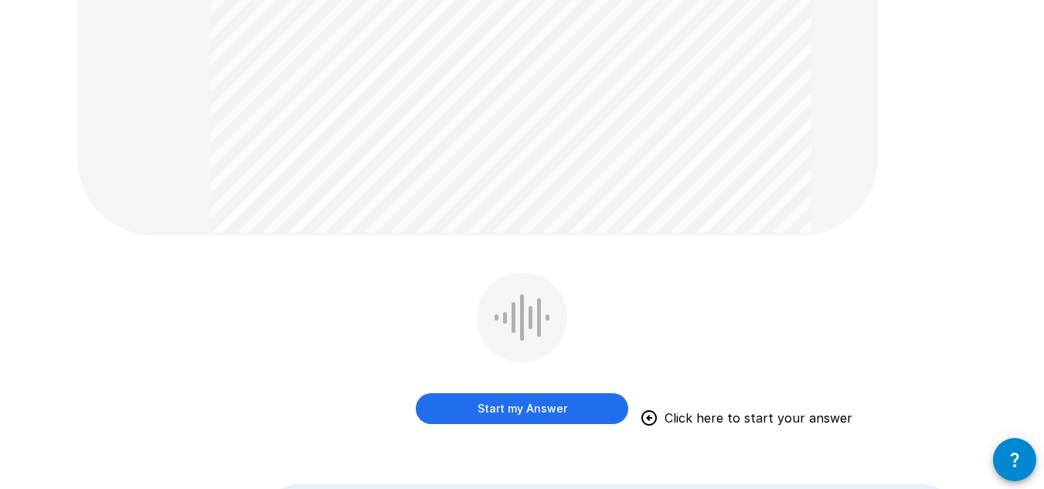
scroll to position [387, 0]
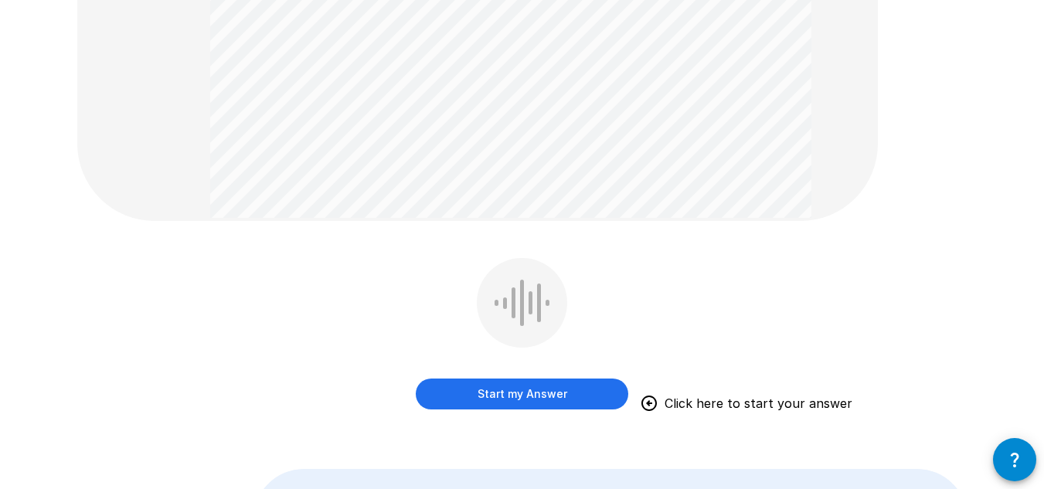
click at [581, 387] on button "Start my Answer" at bounding box center [522, 394] width 213 height 31
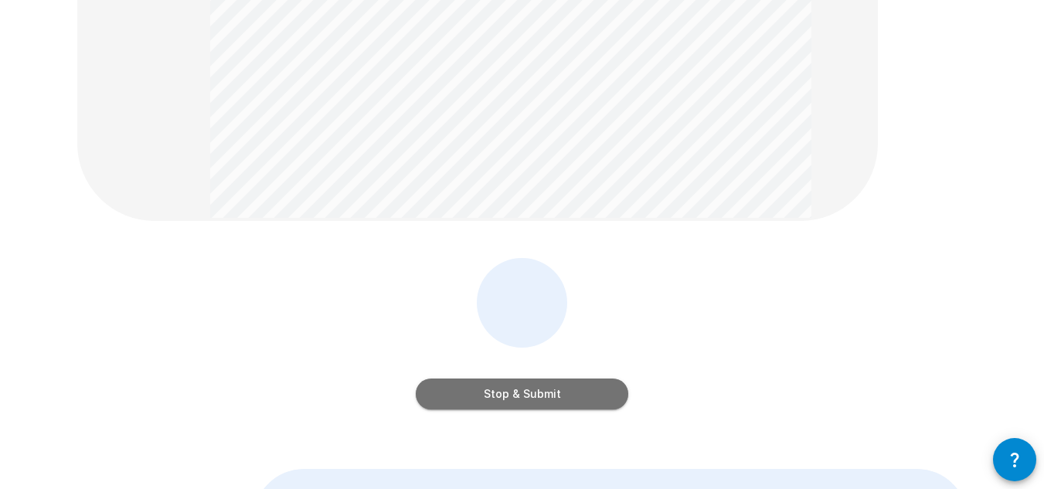
click at [537, 393] on button "Stop & Submit" at bounding box center [522, 394] width 213 height 31
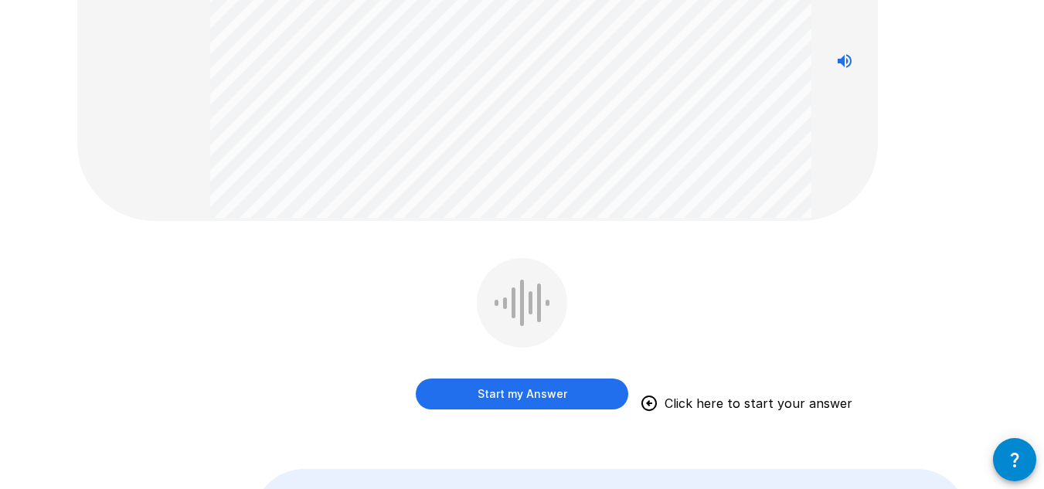
scroll to position [232, 0]
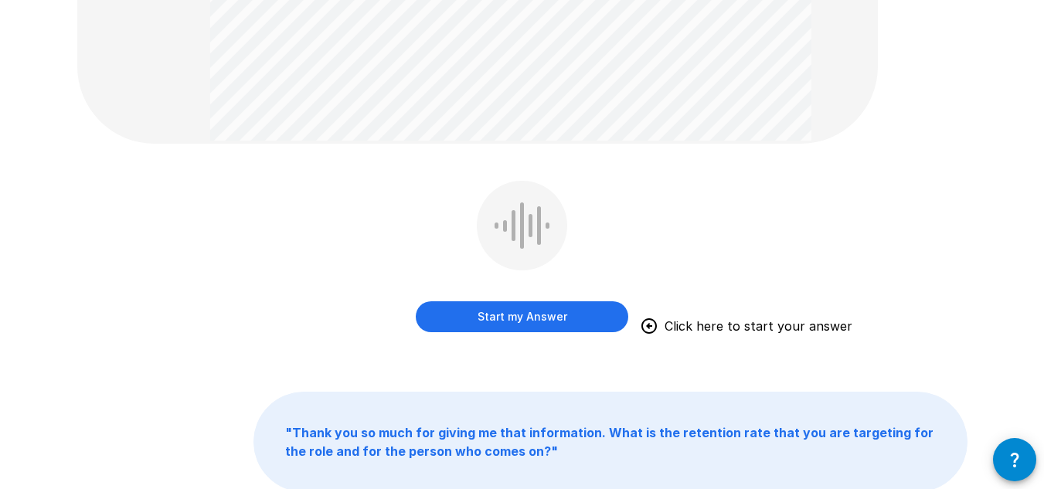
click at [429, 312] on button "Start my Answer" at bounding box center [522, 316] width 213 height 31
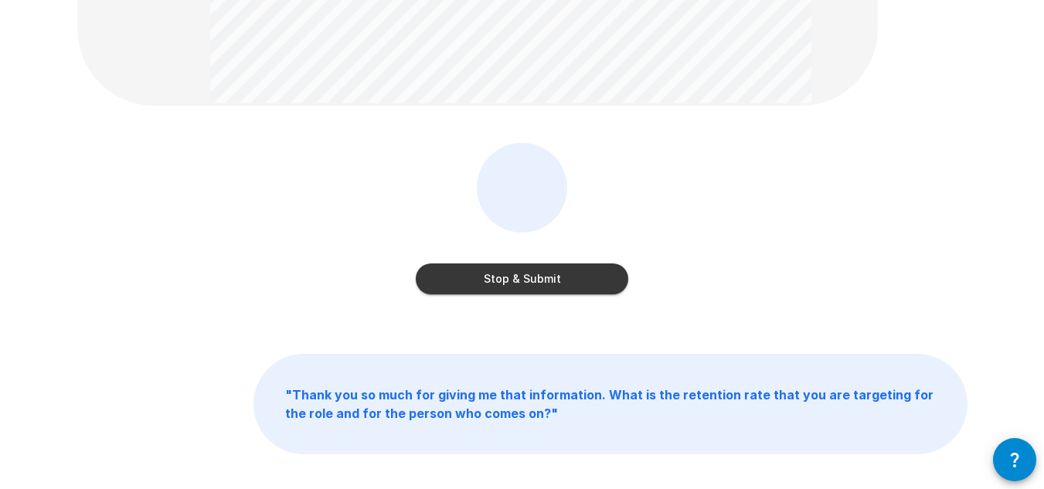
scroll to position [309, 0]
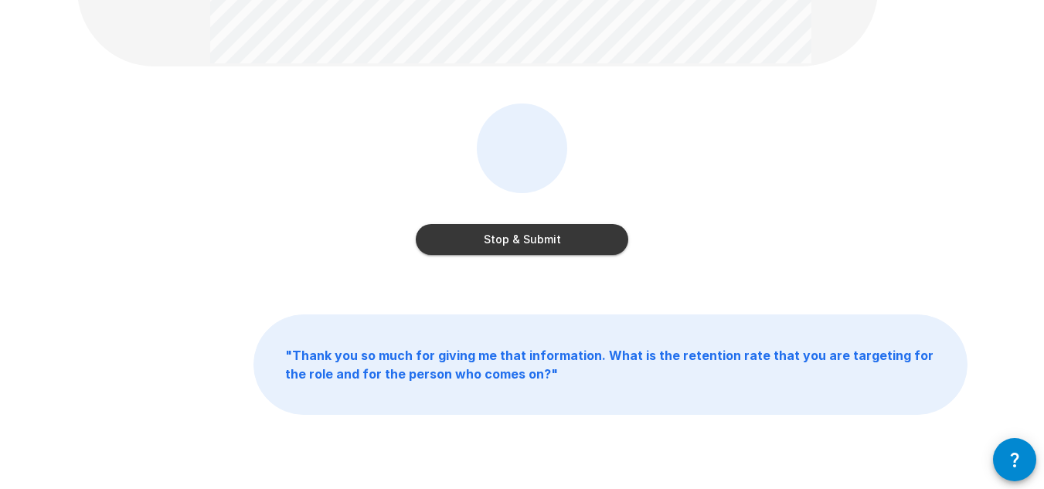
click at [520, 235] on button "Stop & Submit" at bounding box center [522, 239] width 213 height 31
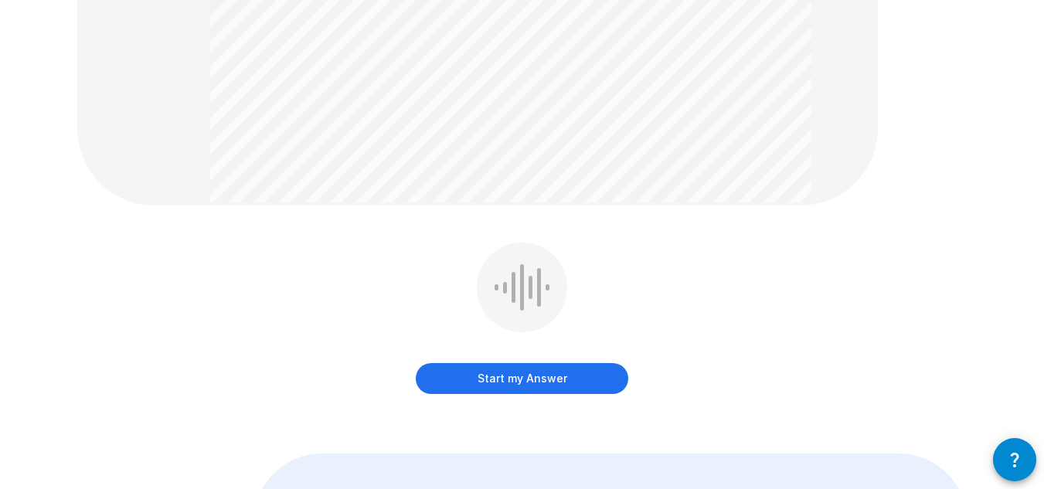
click at [499, 373] on button "Start my Answer" at bounding box center [522, 378] width 213 height 31
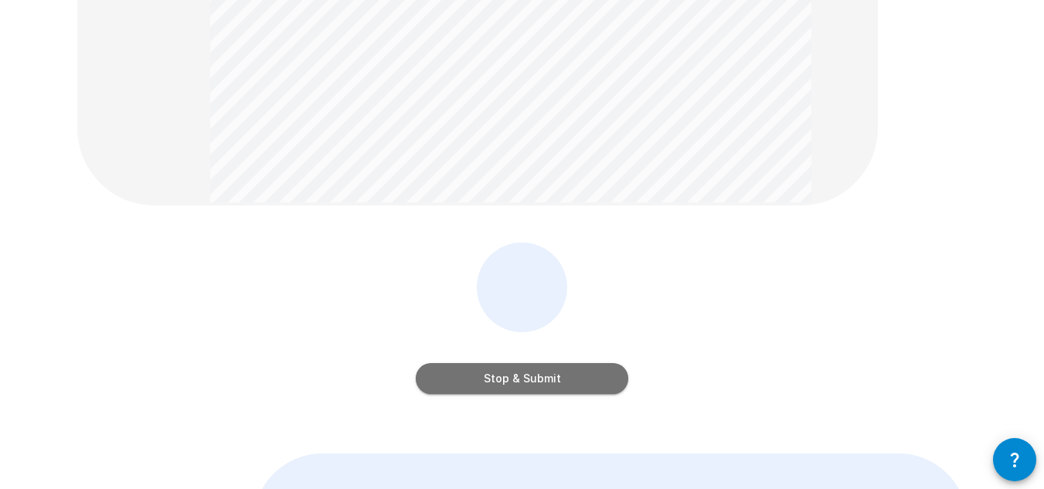
click at [557, 381] on button "Stop & Submit" at bounding box center [522, 378] width 213 height 31
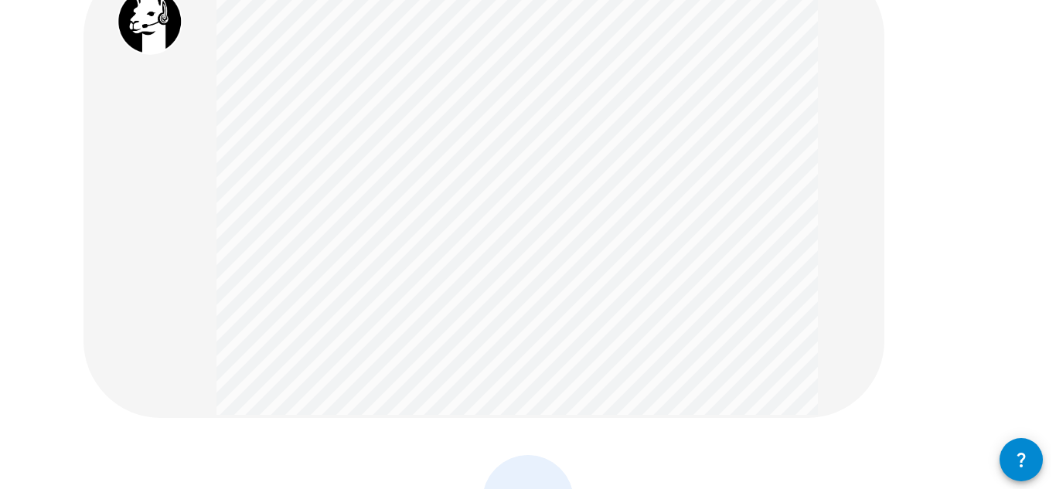
scroll to position [0, 0]
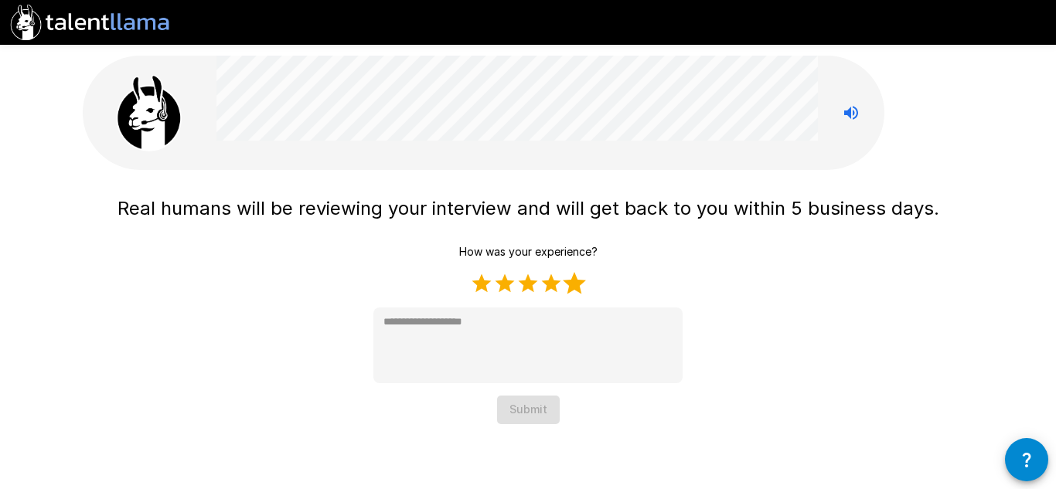
click at [572, 280] on label "5 Stars" at bounding box center [574, 283] width 23 height 23
type textarea "*"
click at [520, 400] on button "Submit" at bounding box center [528, 410] width 63 height 29
